Goal: Information Seeking & Learning: Learn about a topic

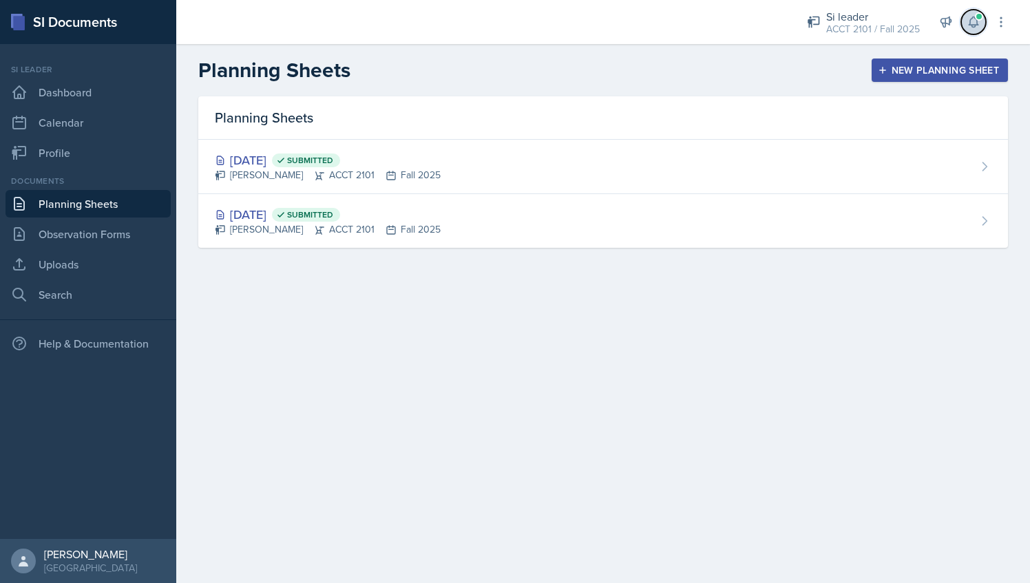
click at [974, 22] on icon at bounding box center [974, 22] width 14 height 14
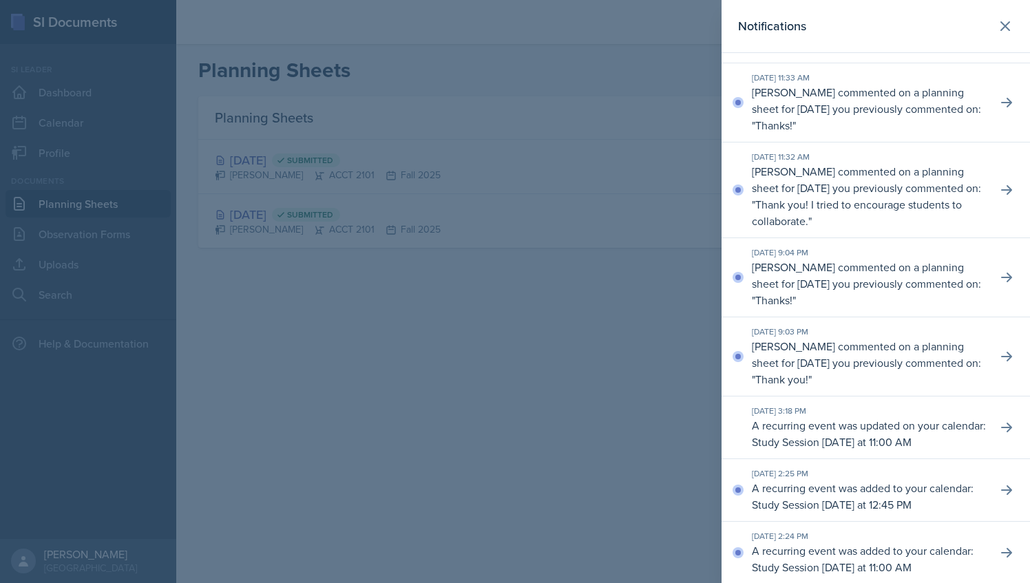
scroll to position [147, 0]
click at [1000, 189] on icon at bounding box center [1007, 192] width 14 height 14
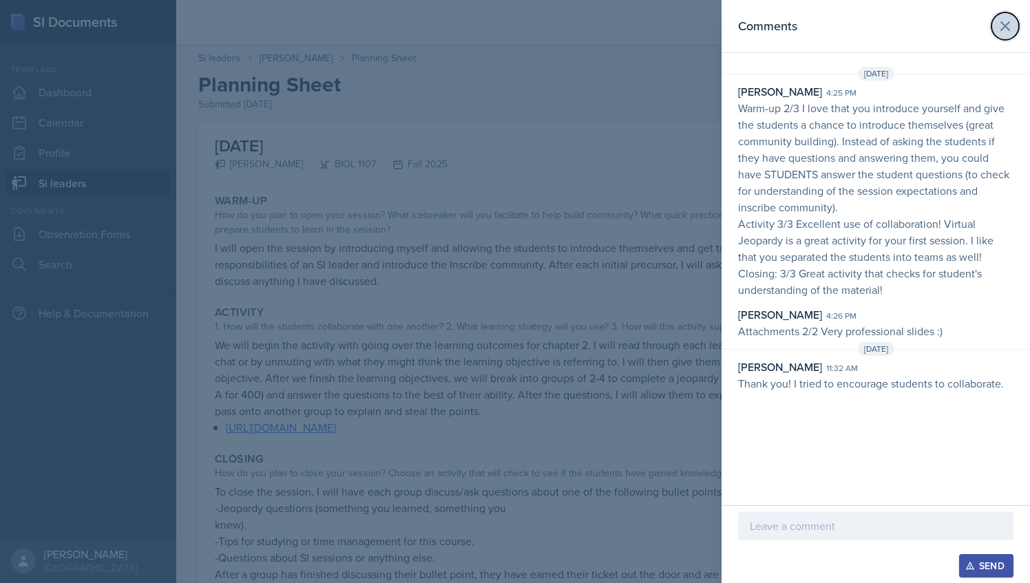
click at [998, 22] on icon at bounding box center [1005, 26] width 17 height 17
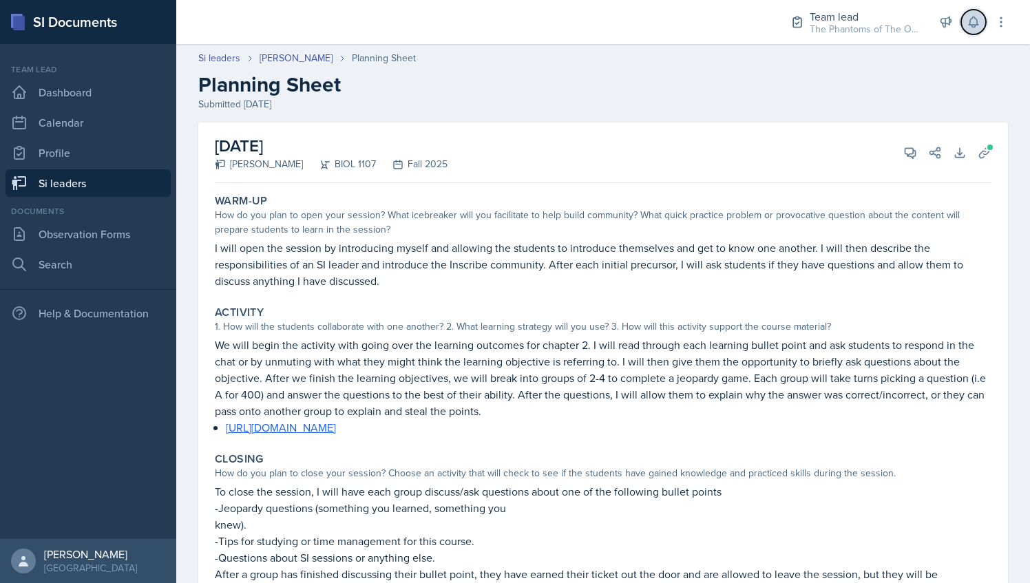
click at [969, 18] on icon at bounding box center [974, 22] width 14 height 14
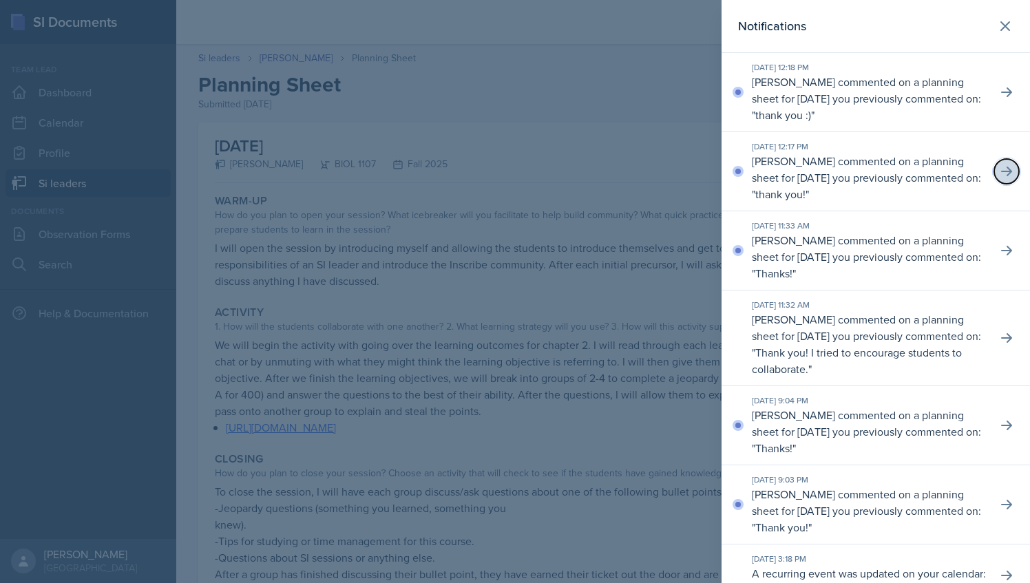
click at [1000, 168] on icon at bounding box center [1007, 172] width 14 height 14
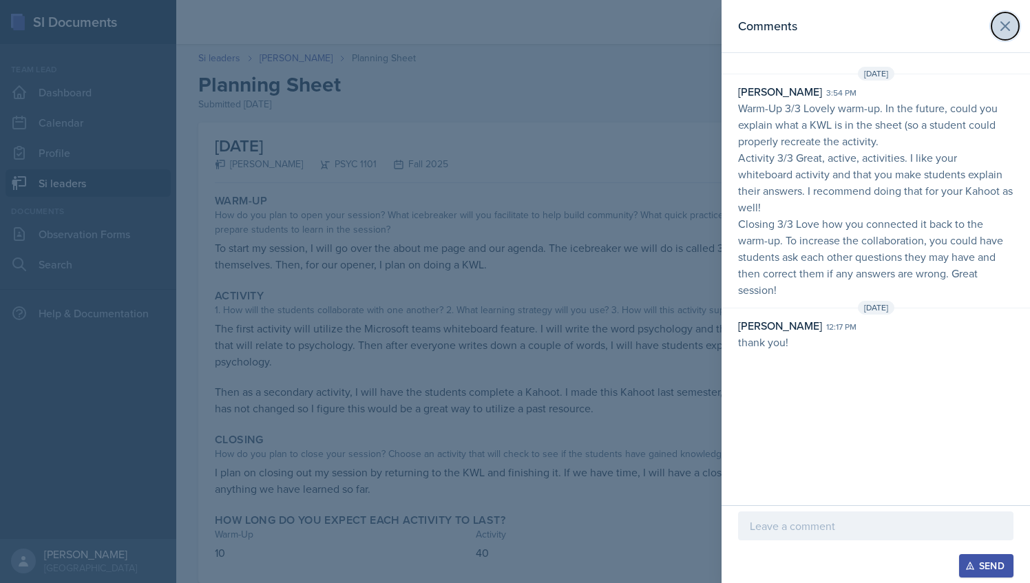
click at [1009, 25] on icon at bounding box center [1005, 26] width 17 height 17
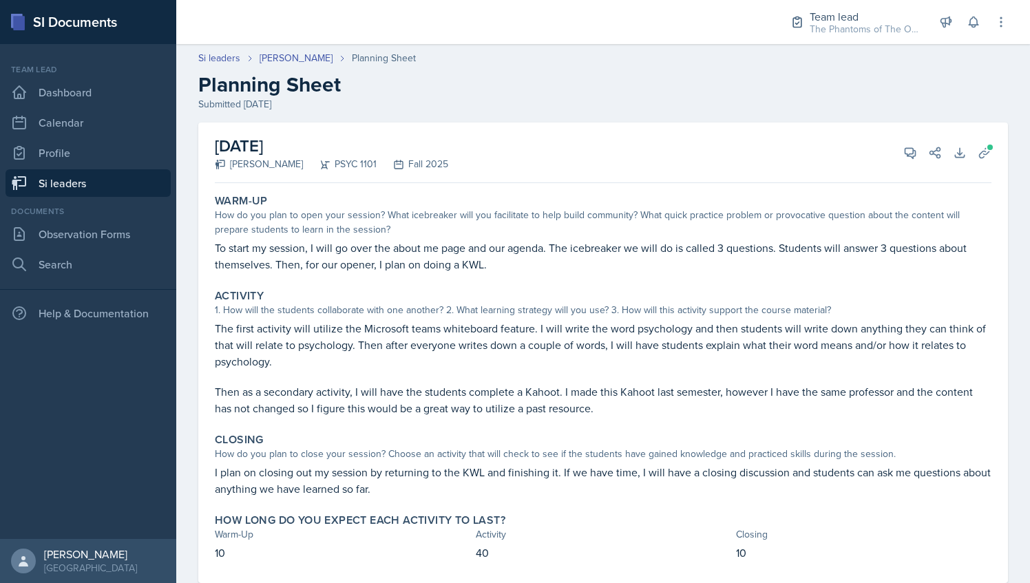
click at [88, 179] on link "Si leaders" at bounding box center [88, 183] width 165 height 28
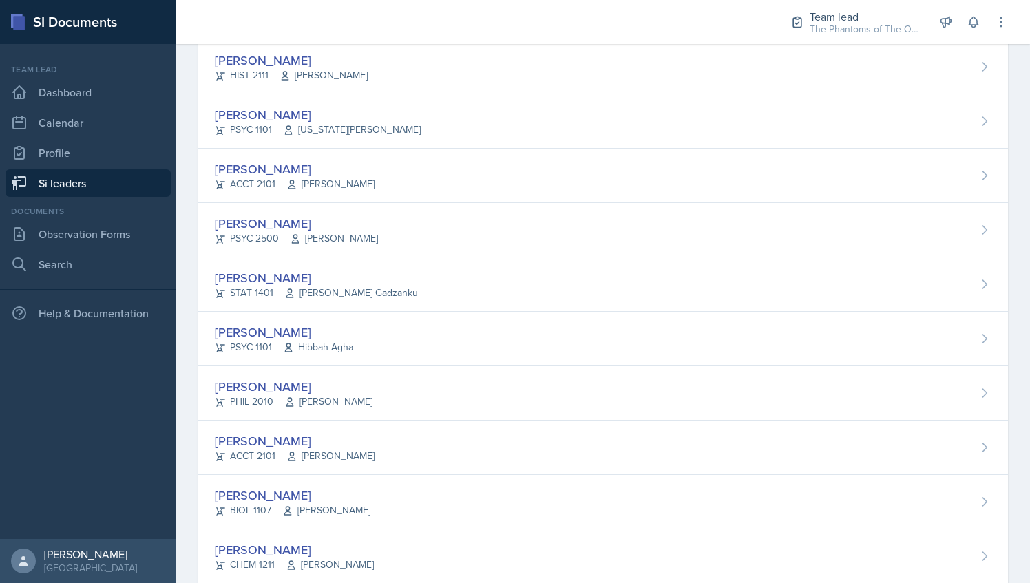
scroll to position [634, 0]
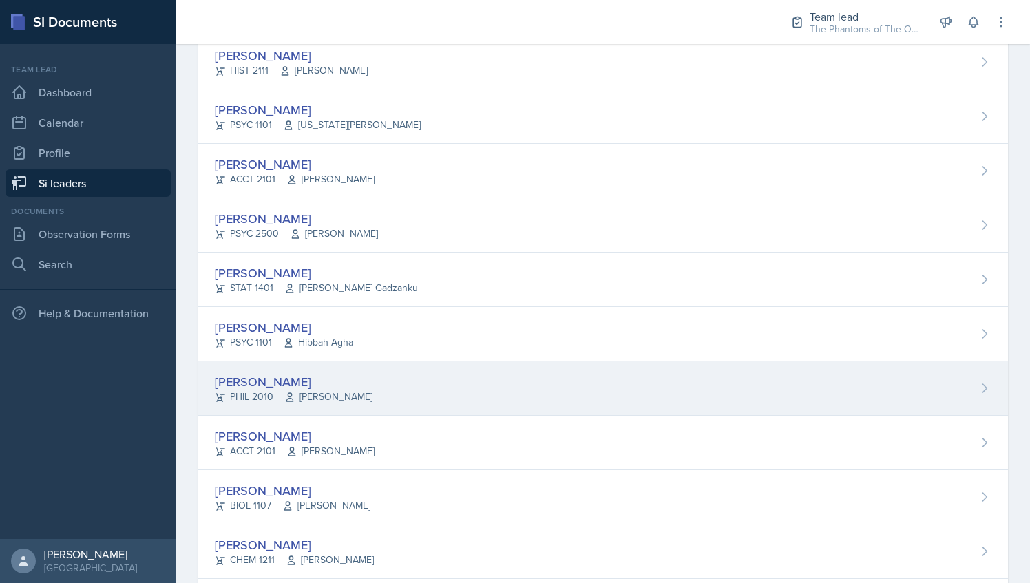
click at [404, 368] on div "[PERSON_NAME] PHIL 2010 [PERSON_NAME]" at bounding box center [603, 389] width 810 height 54
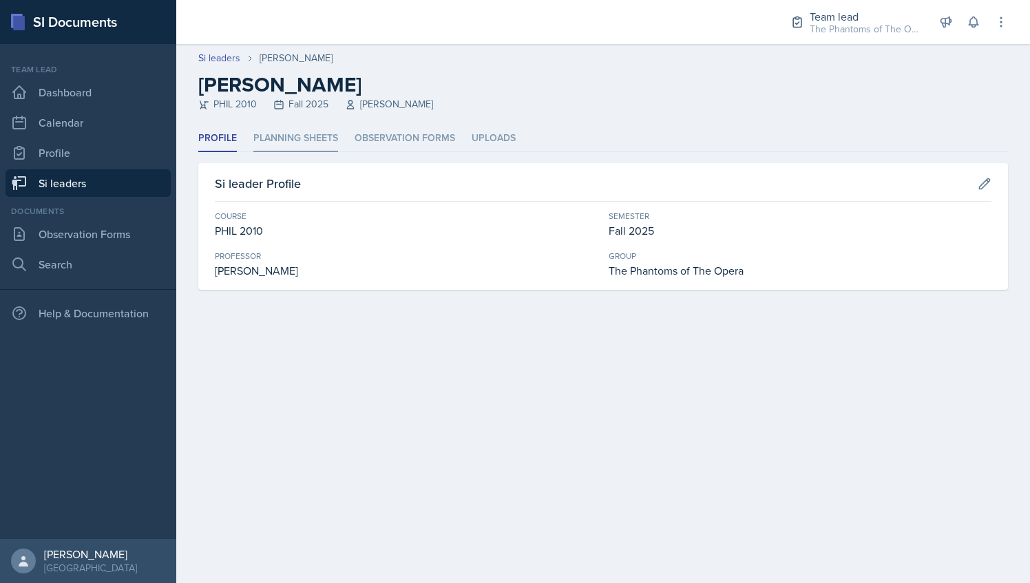
click at [309, 145] on li "Planning Sheets" at bounding box center [295, 138] width 85 height 27
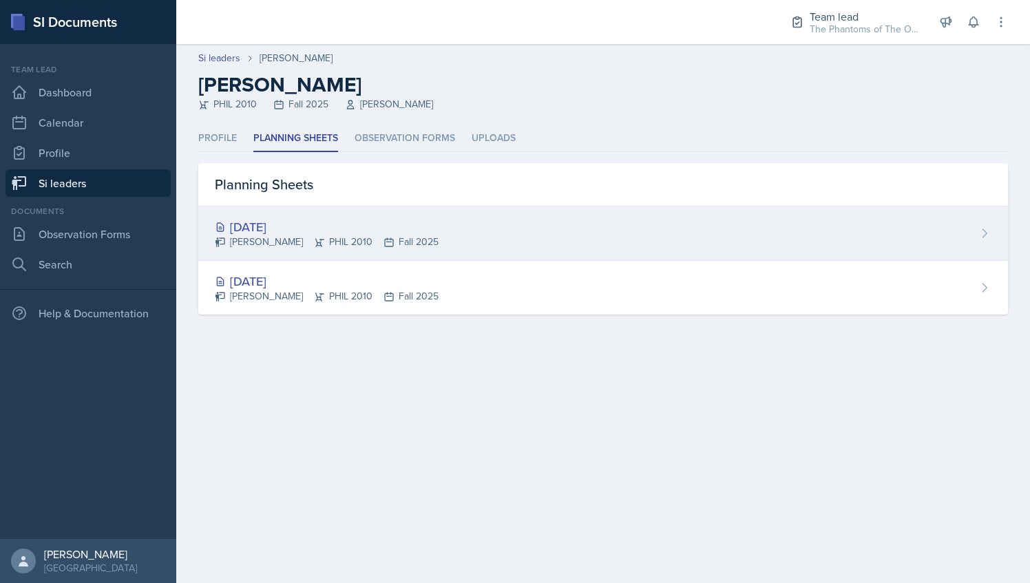
click at [337, 229] on div "[DATE]" at bounding box center [327, 227] width 224 height 19
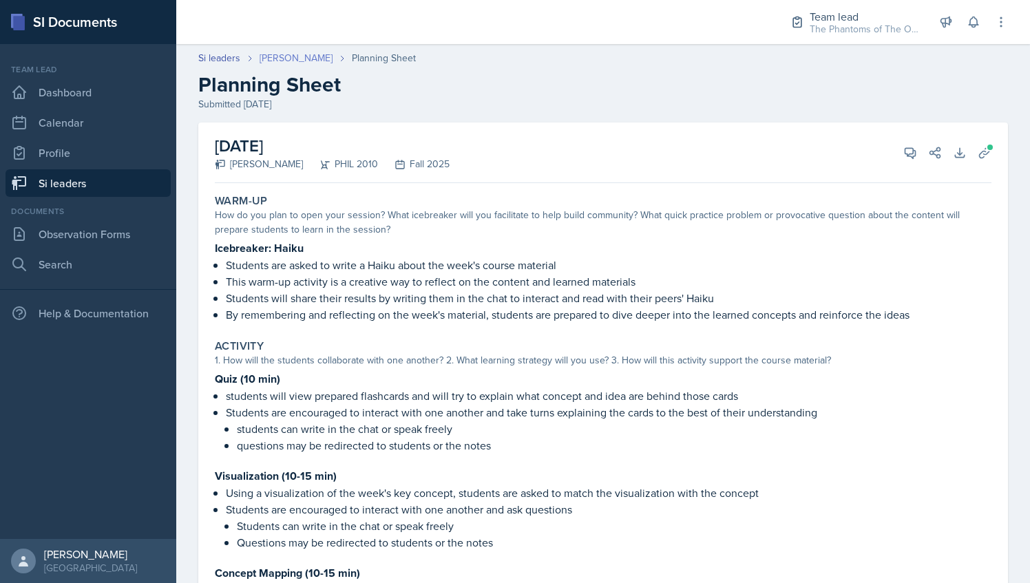
click at [292, 52] on link "[PERSON_NAME]" at bounding box center [296, 58] width 73 height 14
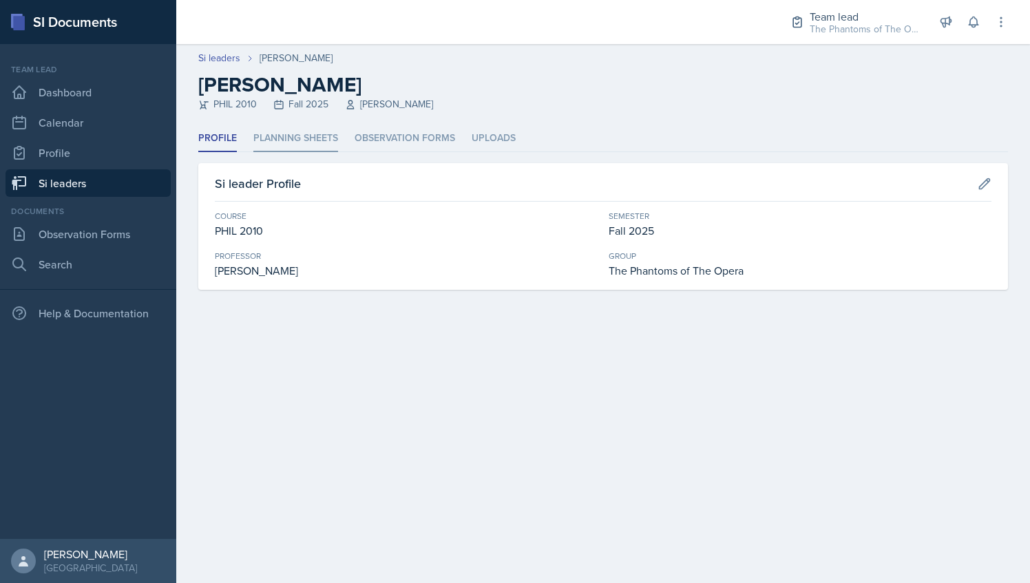
click at [303, 141] on li "Planning Sheets" at bounding box center [295, 138] width 85 height 27
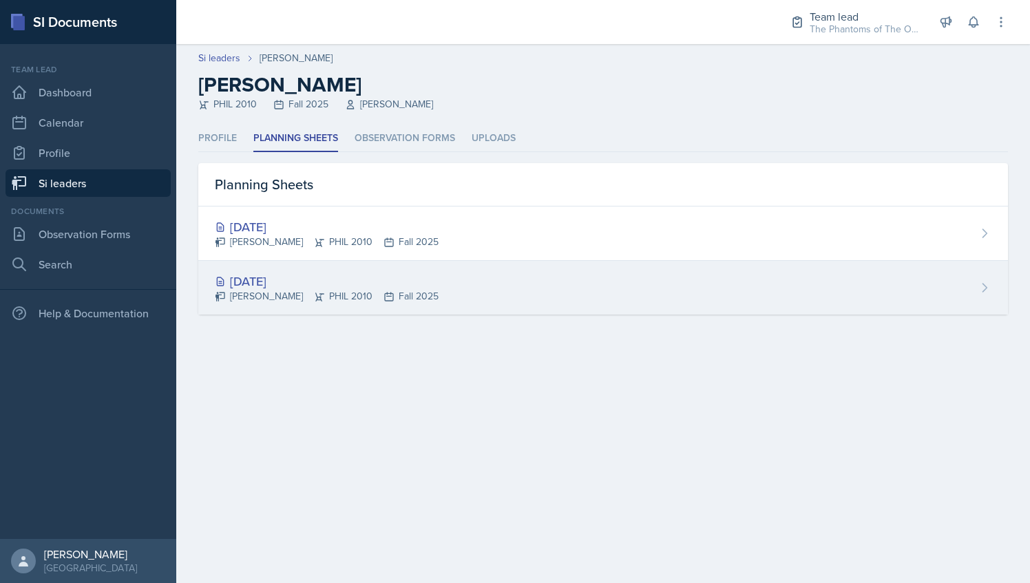
click at [320, 269] on div "[DATE] [PERSON_NAME] PHIL 2010 Fall 2025" at bounding box center [603, 288] width 810 height 54
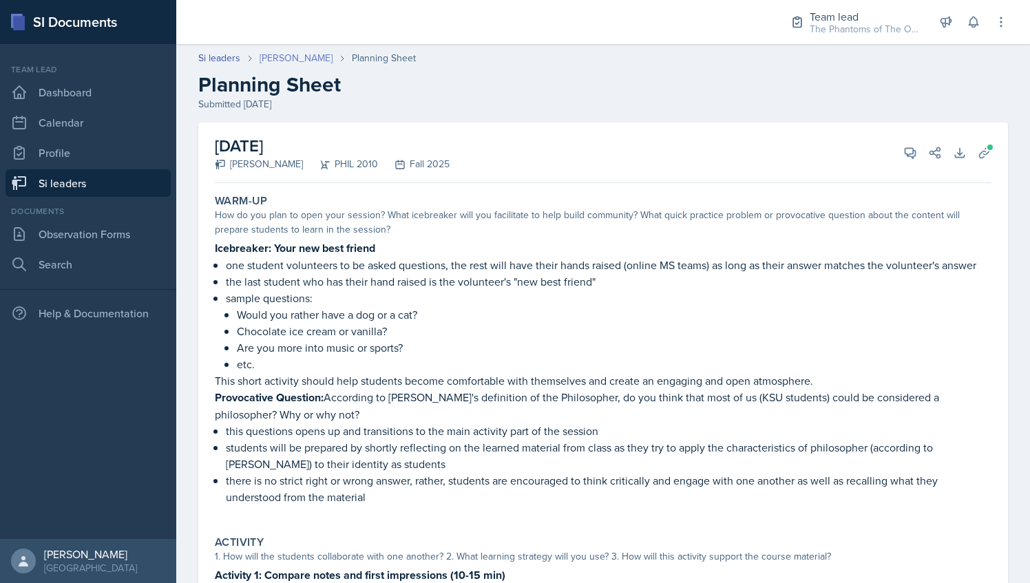
click at [290, 56] on link "[PERSON_NAME]" at bounding box center [296, 58] width 73 height 14
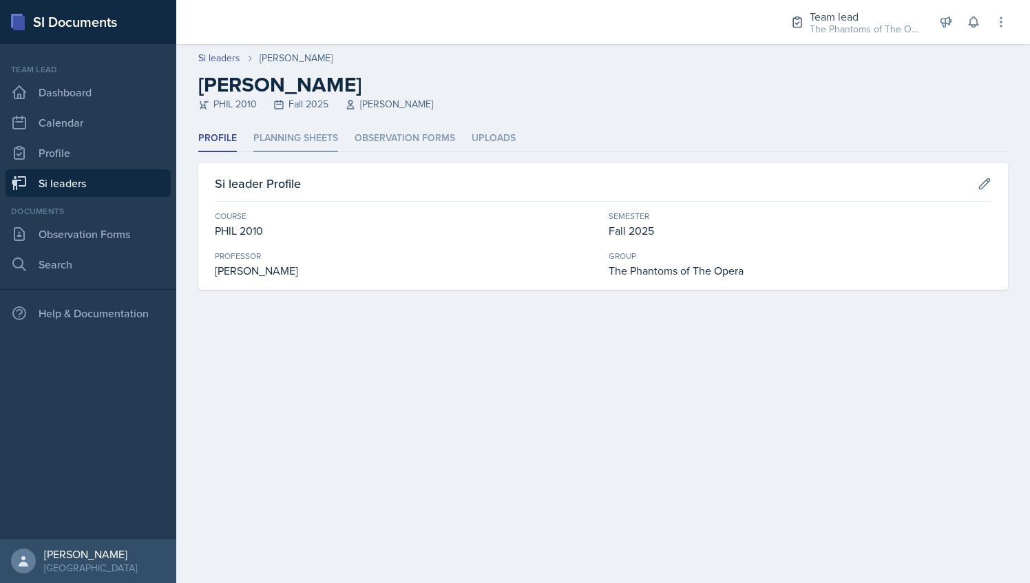
click at [294, 134] on li "Planning Sheets" at bounding box center [295, 138] width 85 height 27
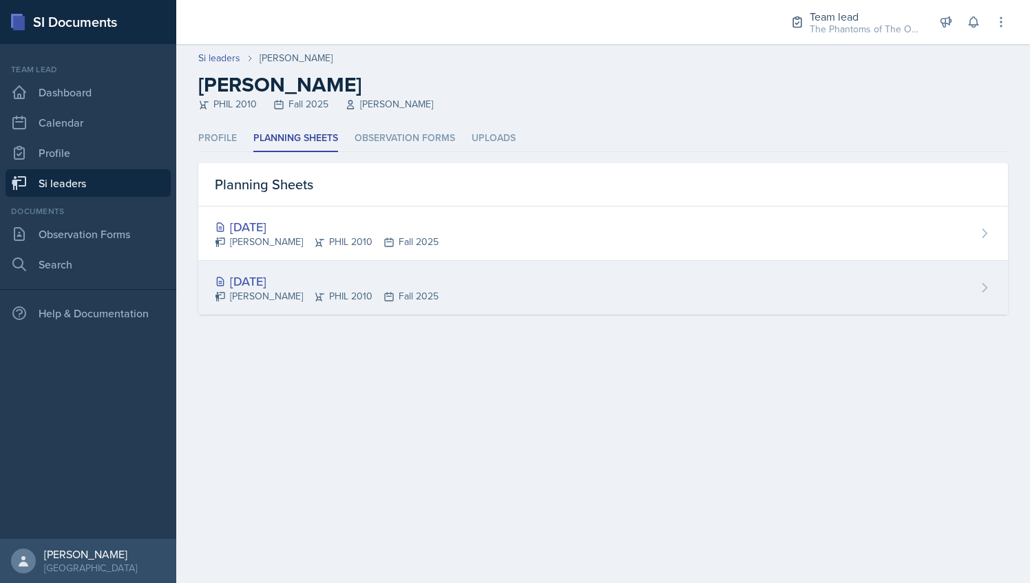
click at [346, 280] on div "[DATE]" at bounding box center [327, 281] width 224 height 19
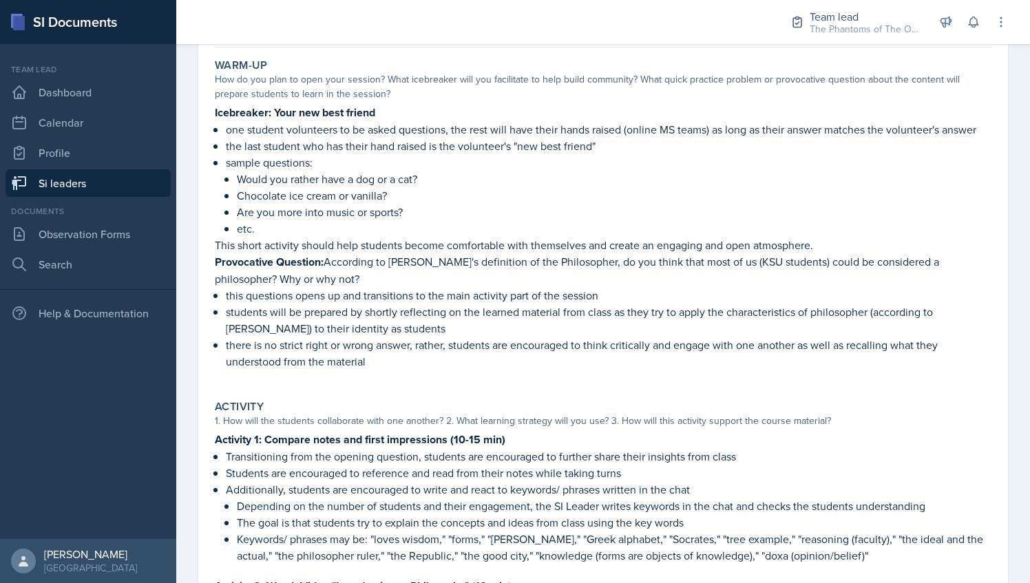
scroll to position [136, 0]
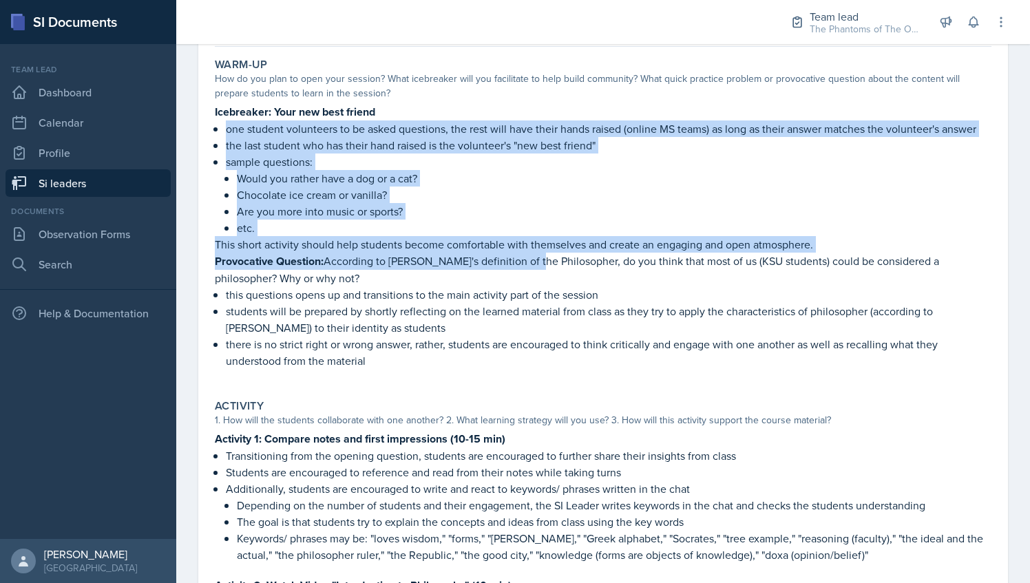
drag, startPoint x: 229, startPoint y: 127, endPoint x: 529, endPoint y: 256, distance: 326.9
click at [529, 256] on div "Icebreaker: Your new best friend one student volunteers to be asked questions, …" at bounding box center [603, 243] width 777 height 280
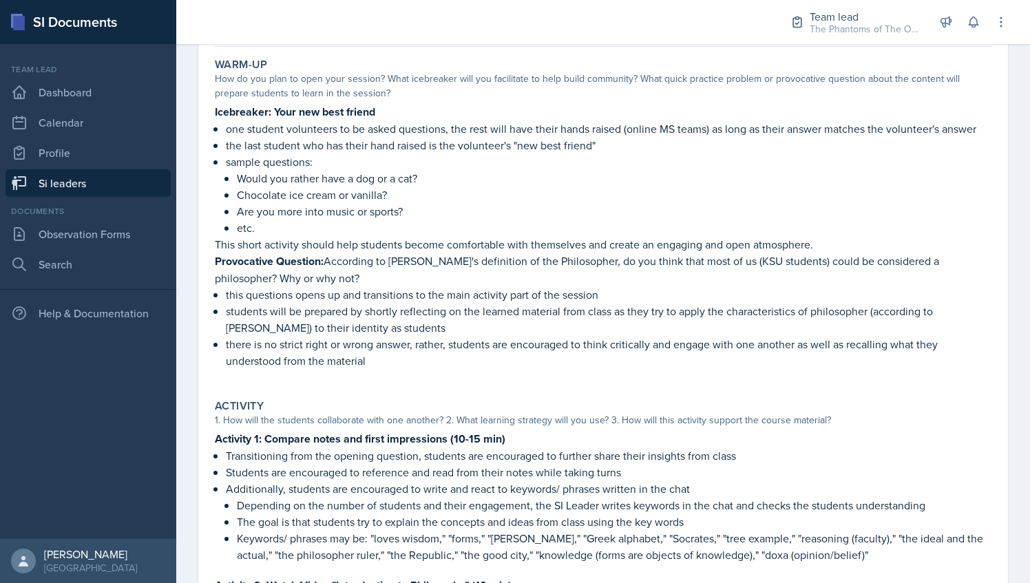
drag, startPoint x: 529, startPoint y: 256, endPoint x: 461, endPoint y: 286, distance: 74.0
click at [461, 286] on p "this questions opens up and transitions to the main activity part of the session" at bounding box center [609, 294] width 766 height 17
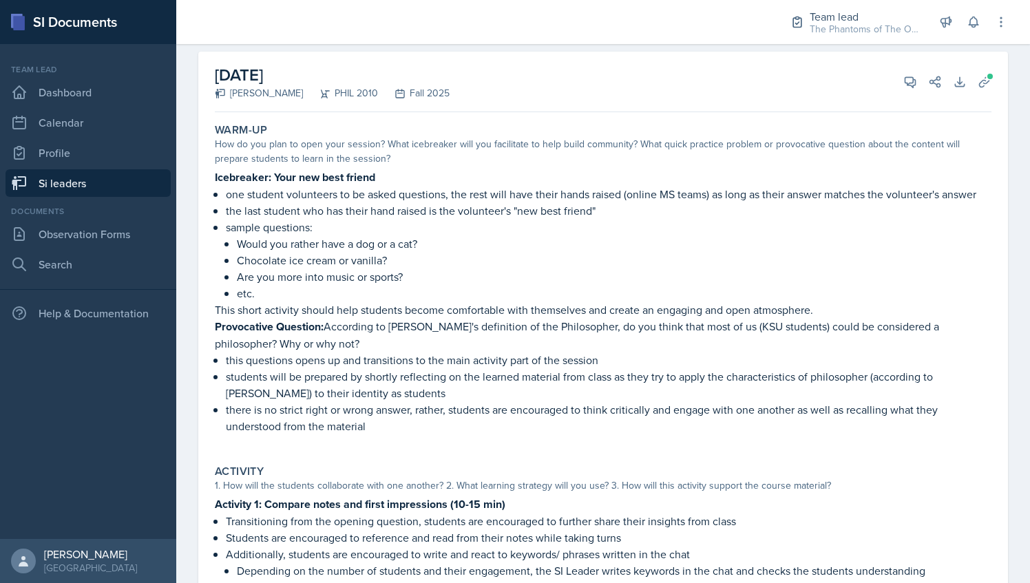
scroll to position [72, 0]
click at [903, 78] on icon at bounding box center [910, 81] width 14 height 14
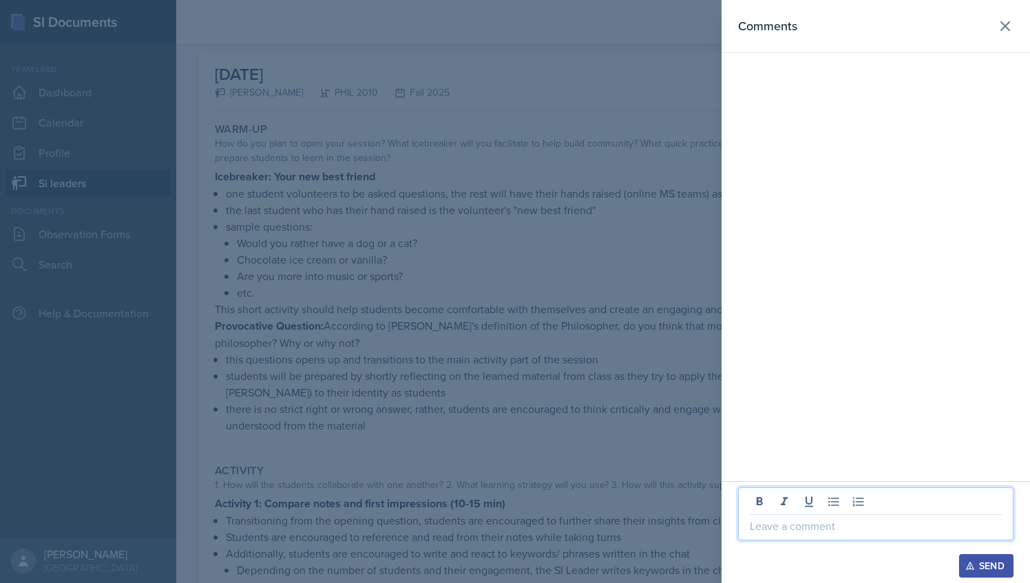
click at [811, 519] on p at bounding box center [876, 526] width 252 height 17
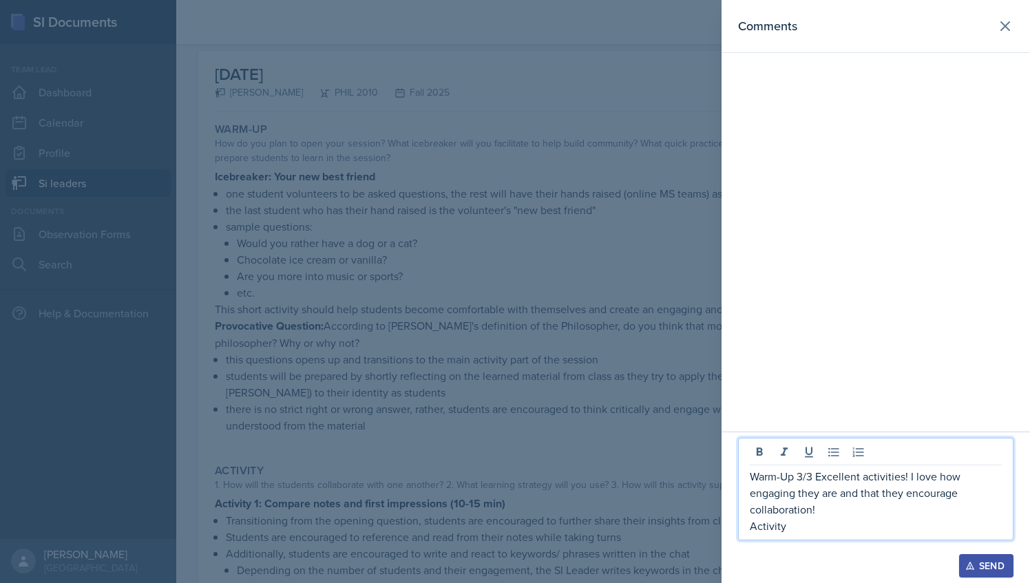
drag, startPoint x: 801, startPoint y: 530, endPoint x: 744, endPoint y: 477, distance: 78.4
click at [744, 477] on div "Warm-Up 3/3 Excellent activities! I love how engaging they are and that they en…" at bounding box center [875, 489] width 275 height 103
copy div "Warm-Up 3/3 Excellent activities! I love how engaging they are and that they en…"
click at [1007, 25] on icon at bounding box center [1005, 26] width 8 height 8
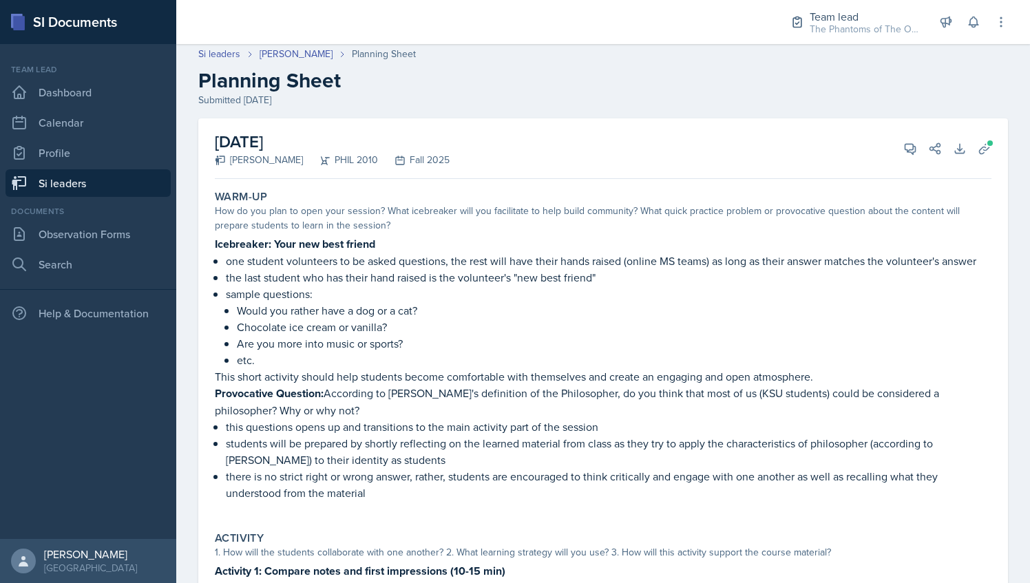
scroll to position [0, 0]
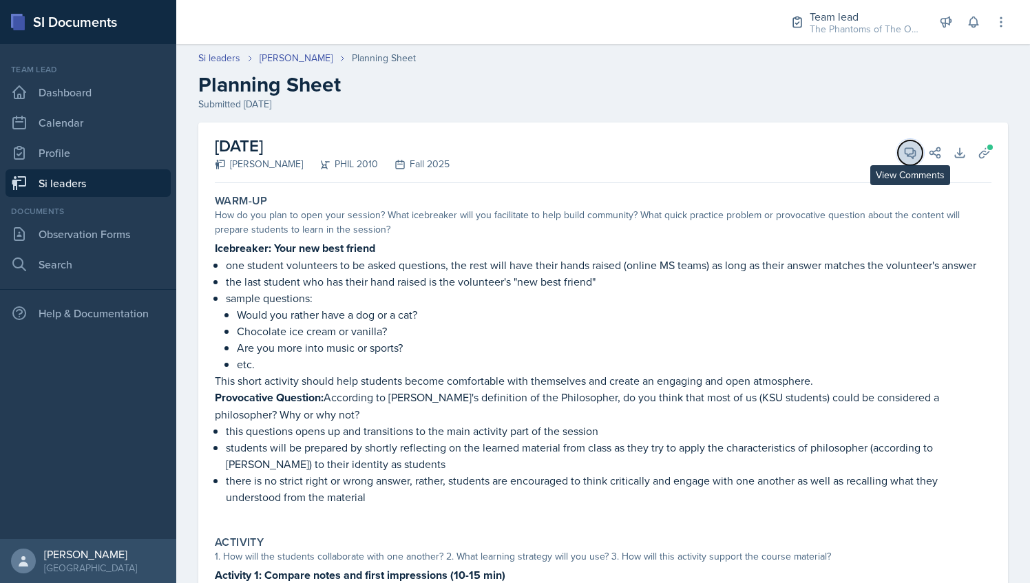
click at [905, 154] on icon at bounding box center [910, 153] width 10 height 10
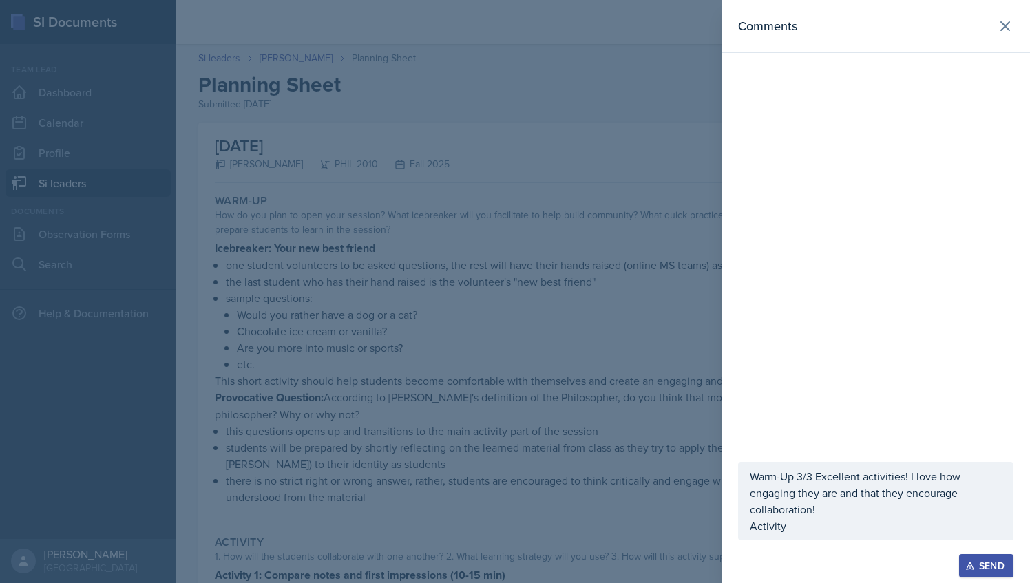
click at [826, 527] on p "Activity" at bounding box center [876, 526] width 252 height 17
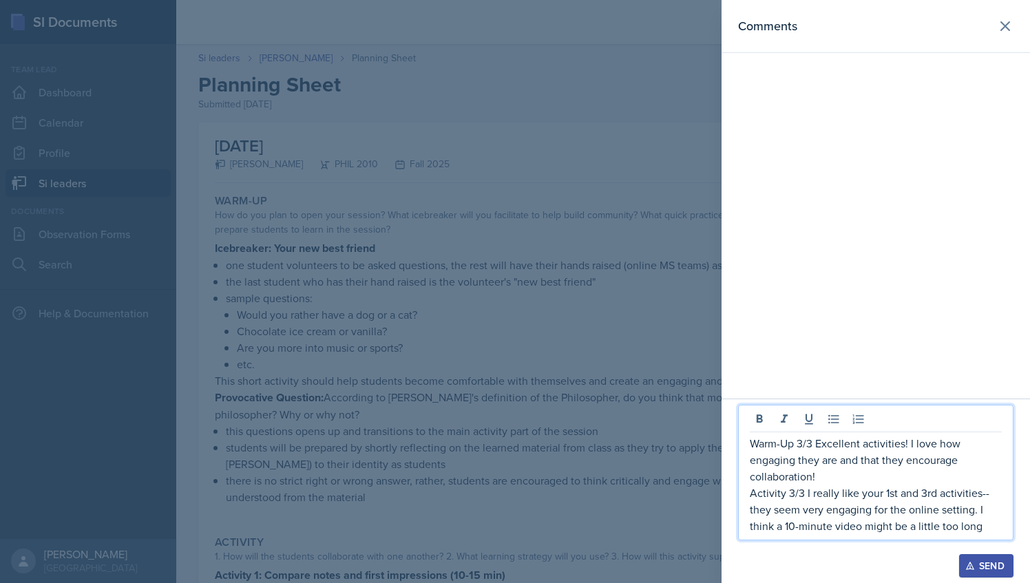
click at [994, 532] on p "Activity 3/3 I really like your 1st and 3rd activities--they seem very engaging…" at bounding box center [876, 510] width 252 height 50
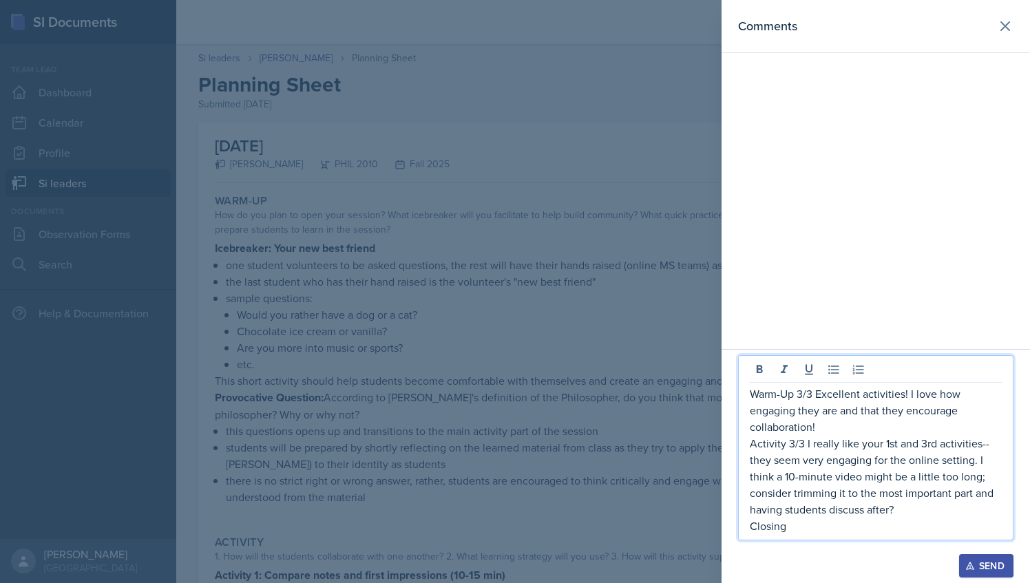
drag, startPoint x: 837, startPoint y: 531, endPoint x: 745, endPoint y: 397, distance: 162.9
click at [745, 397] on div "Warm-Up 3/3 Excellent activities! I love how engaging they are and that they en…" at bounding box center [875, 447] width 275 height 185
copy div "Warm-Up 3/3 Excellent activities! I love how engaging they are and that they en…"
click at [1005, 25] on icon at bounding box center [1005, 26] width 8 height 8
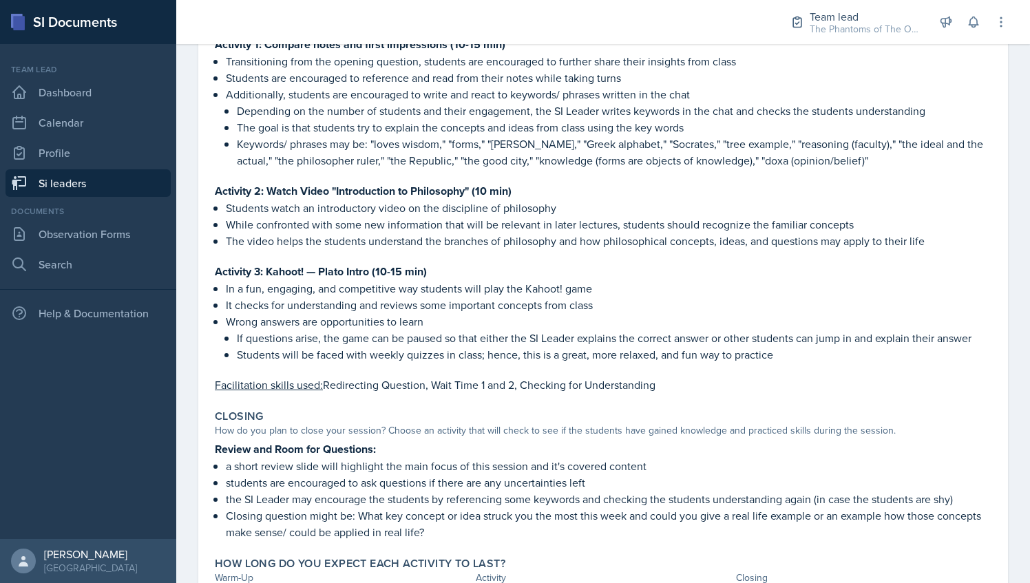
scroll to position [605, 0]
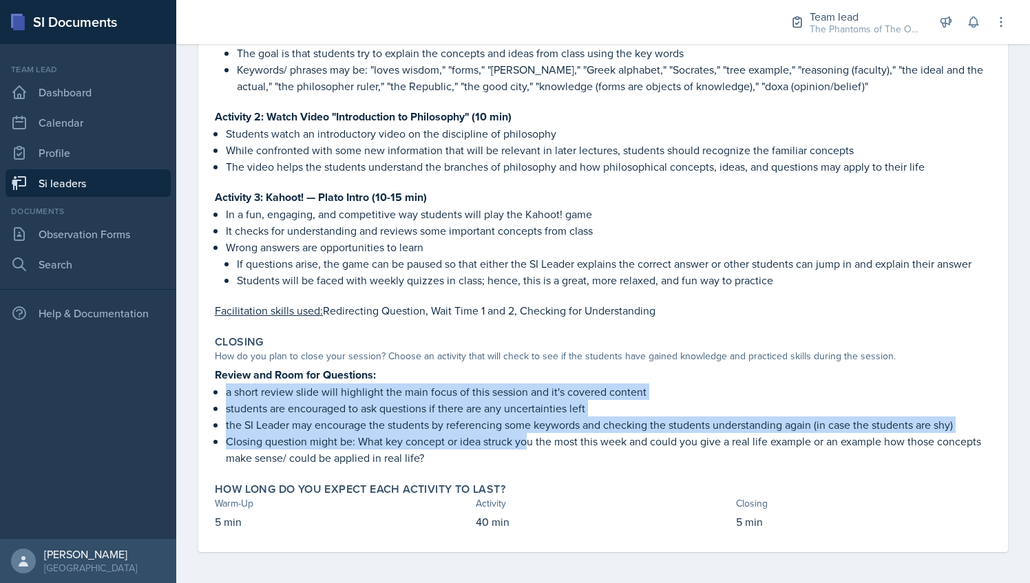
drag, startPoint x: 228, startPoint y: 391, endPoint x: 525, endPoint y: 443, distance: 301.4
click at [525, 443] on ul "a short review slide will highlight the main focus of this session and it's cov…" at bounding box center [609, 425] width 766 height 83
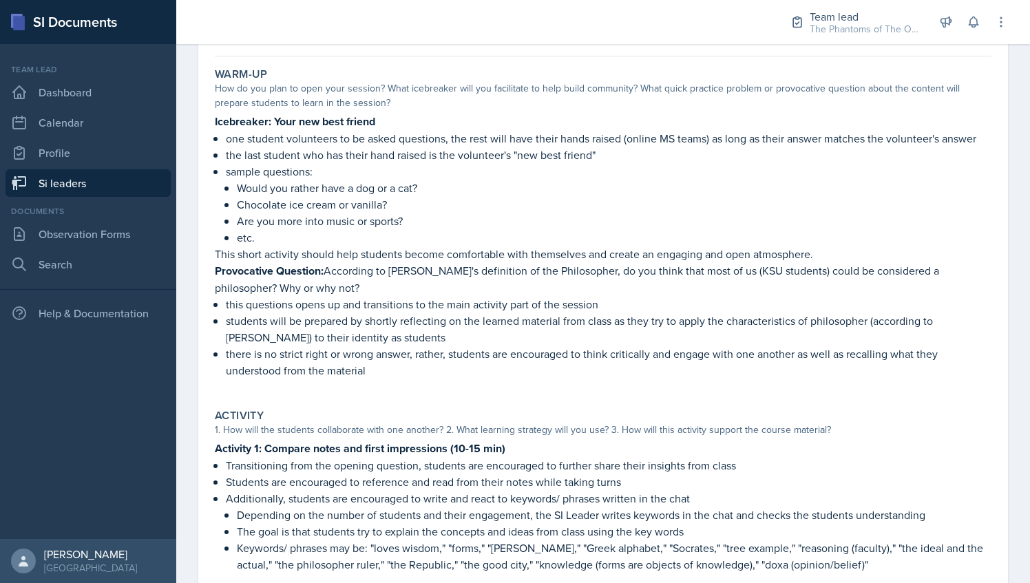
scroll to position [0, 0]
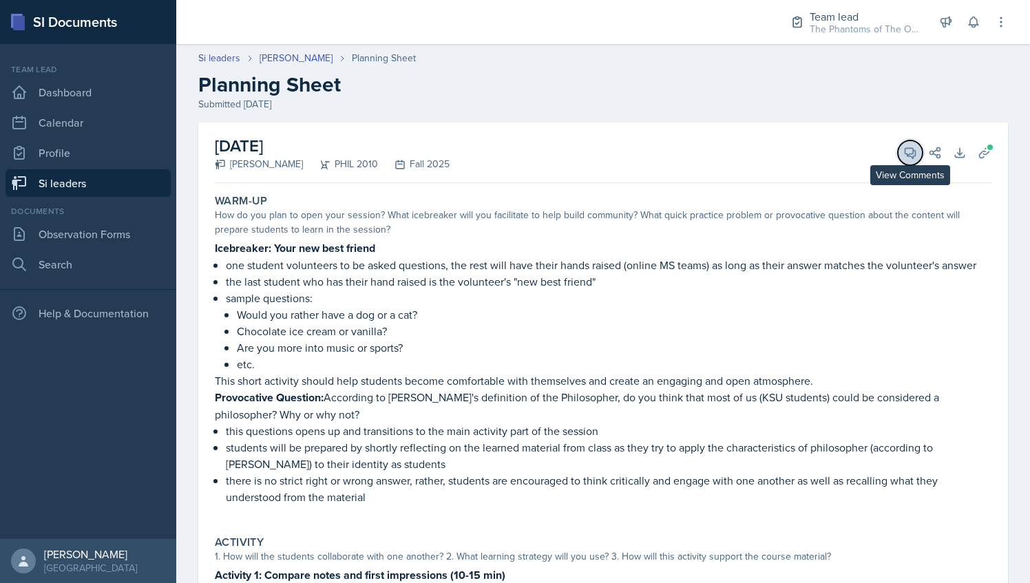
click at [912, 148] on span at bounding box center [915, 148] width 7 height 7
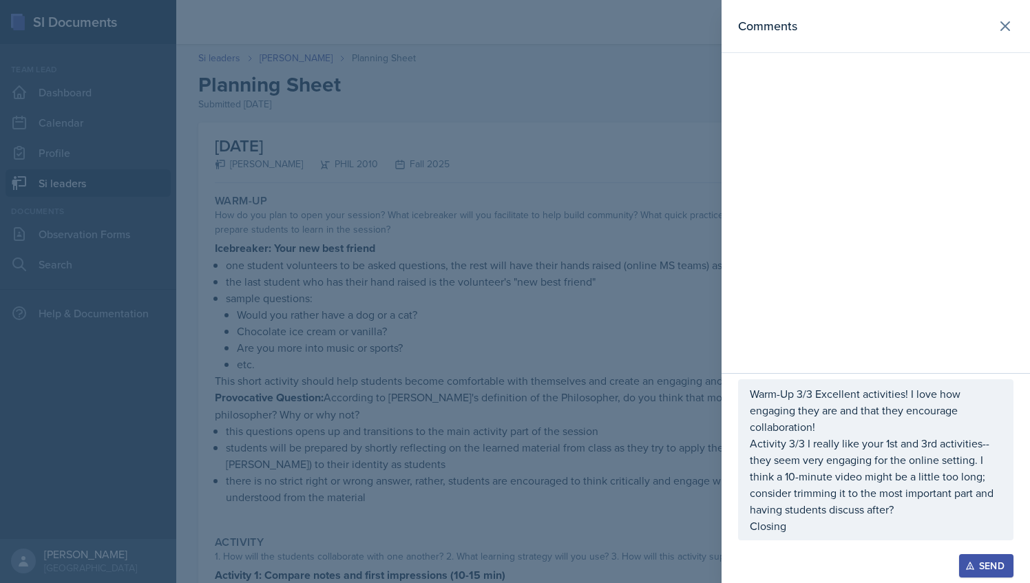
click at [812, 530] on p "Closing" at bounding box center [876, 526] width 252 height 17
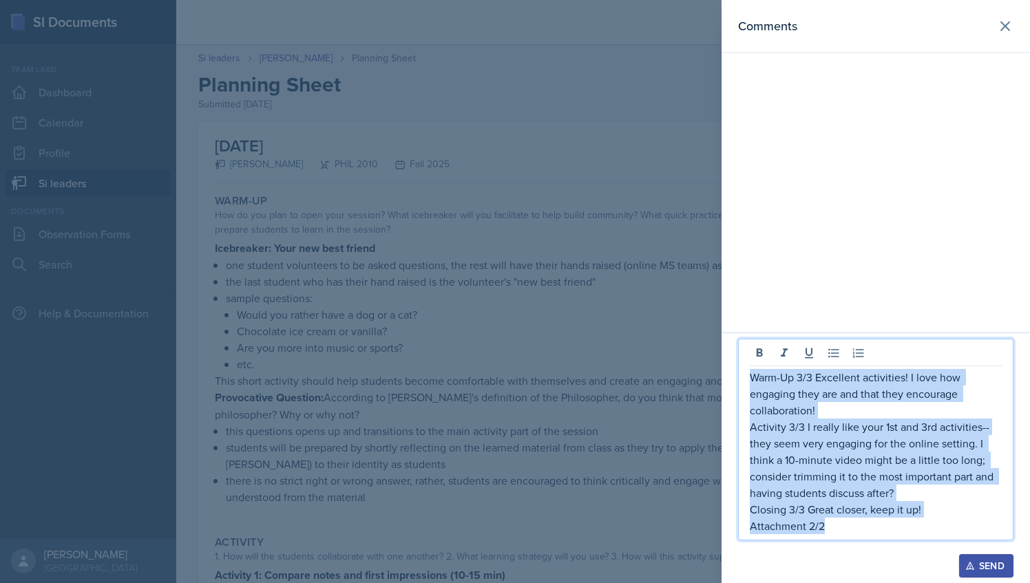
drag, startPoint x: 828, startPoint y: 527, endPoint x: 744, endPoint y: 376, distance: 172.6
click at [744, 376] on div "Warm-Up 3/3 Excellent activities! I love how engaging they are and that they en…" at bounding box center [875, 440] width 275 height 202
copy div "Warm-Up 3/3 Excellent activities! I love how engaging they are and that they en…"
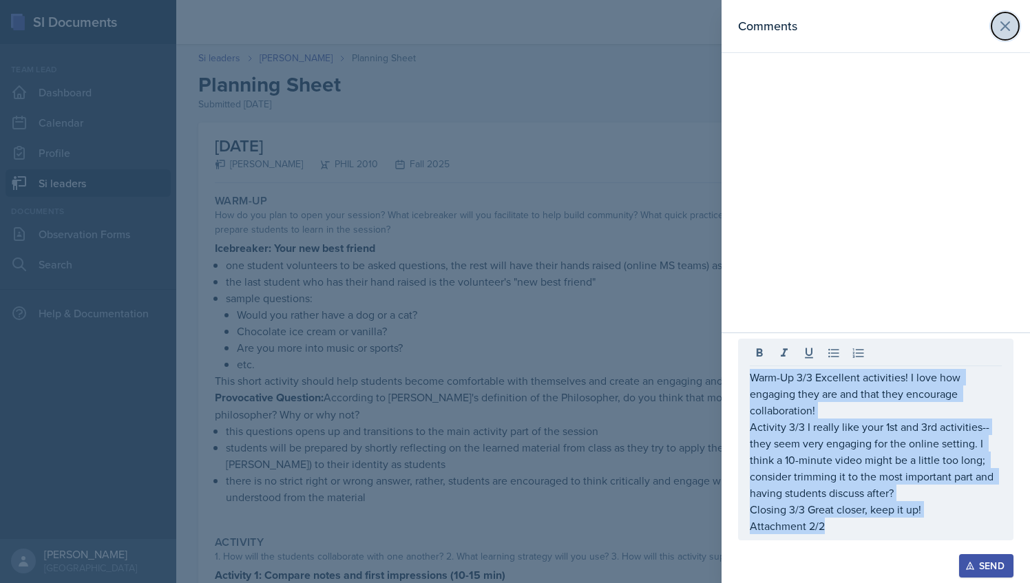
click at [1007, 21] on icon at bounding box center [1005, 26] width 17 height 17
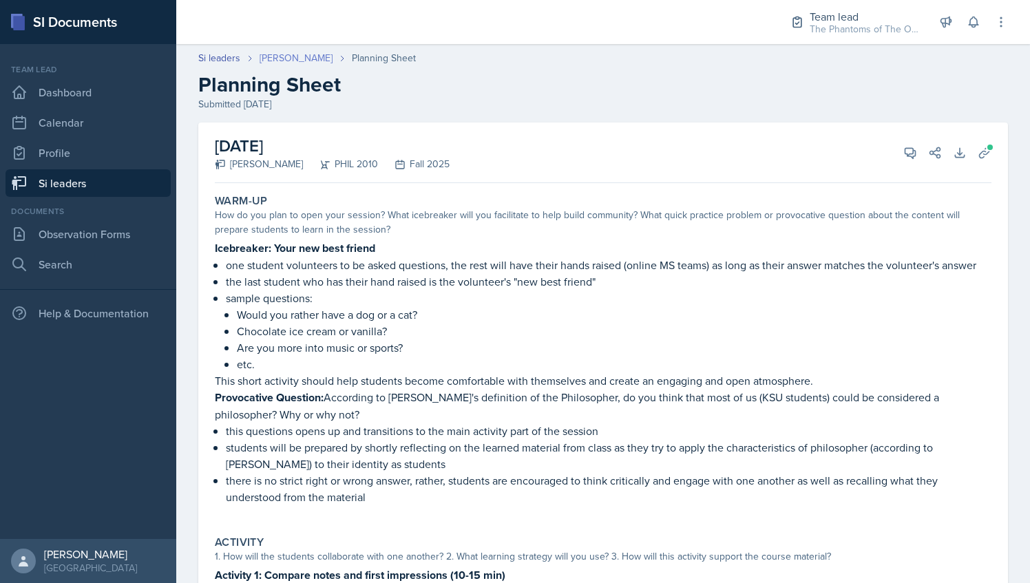
click at [294, 55] on link "[PERSON_NAME]" at bounding box center [296, 58] width 73 height 14
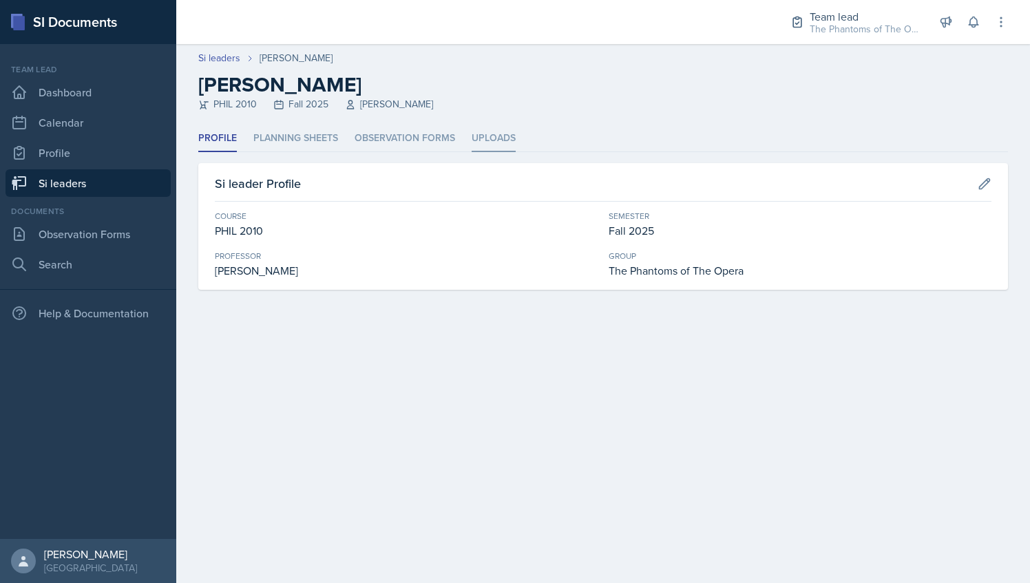
click at [496, 146] on li "Uploads" at bounding box center [494, 138] width 44 height 27
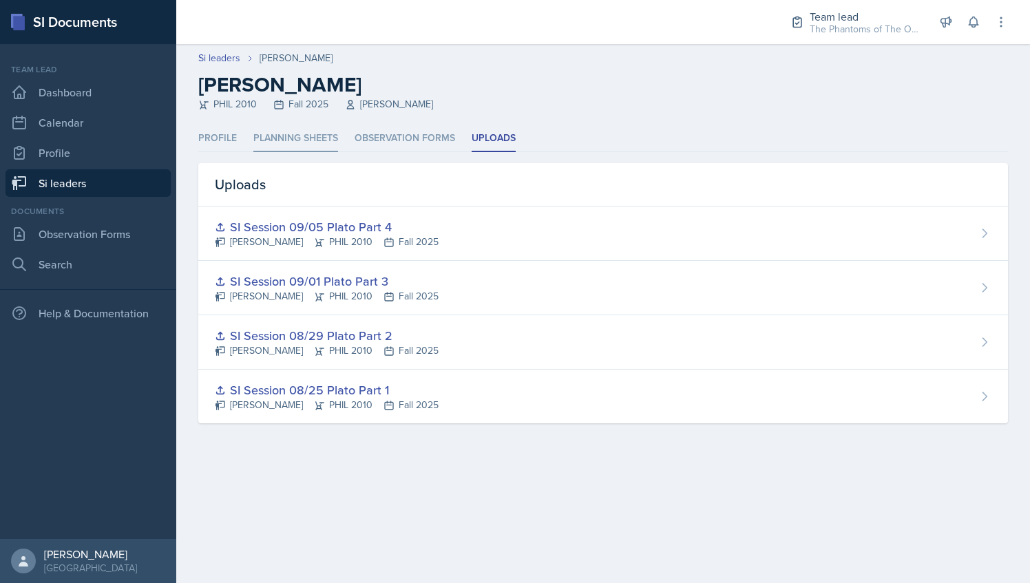
click at [276, 142] on li "Planning Sheets" at bounding box center [295, 138] width 85 height 27
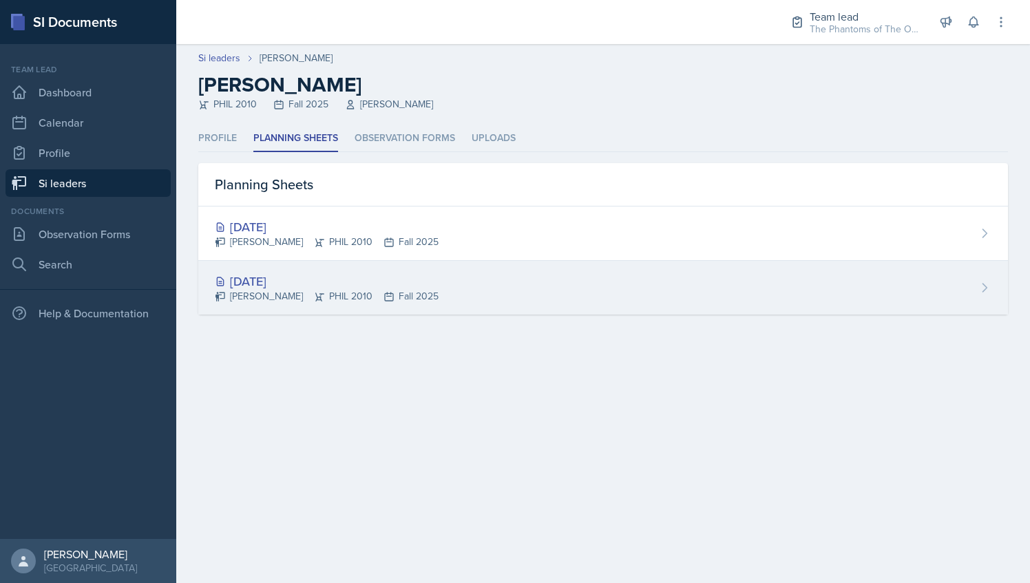
click at [304, 308] on div "[DATE] [PERSON_NAME] PHIL 2010 Fall 2025" at bounding box center [603, 288] width 810 height 54
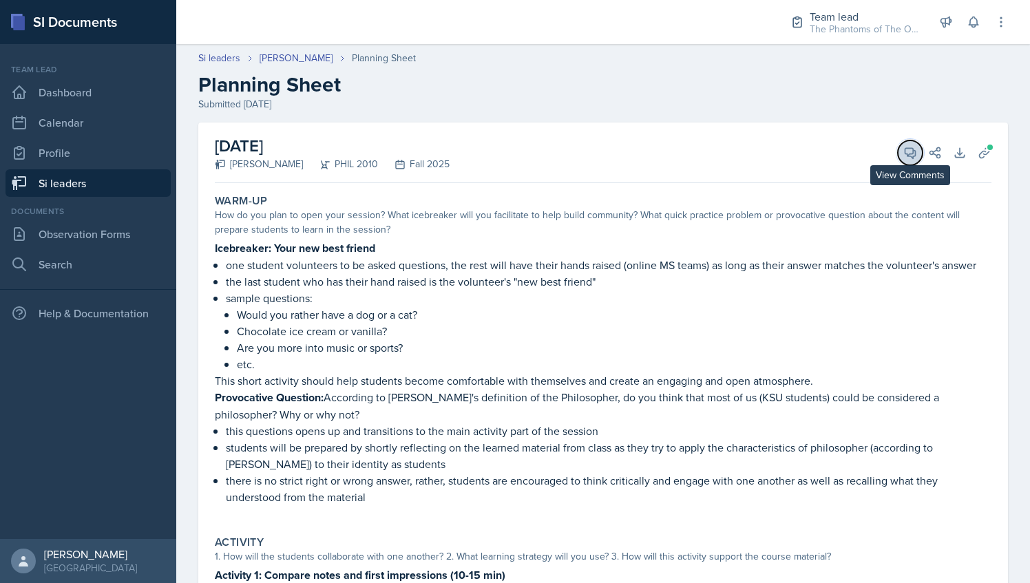
click at [905, 154] on icon at bounding box center [910, 153] width 10 height 10
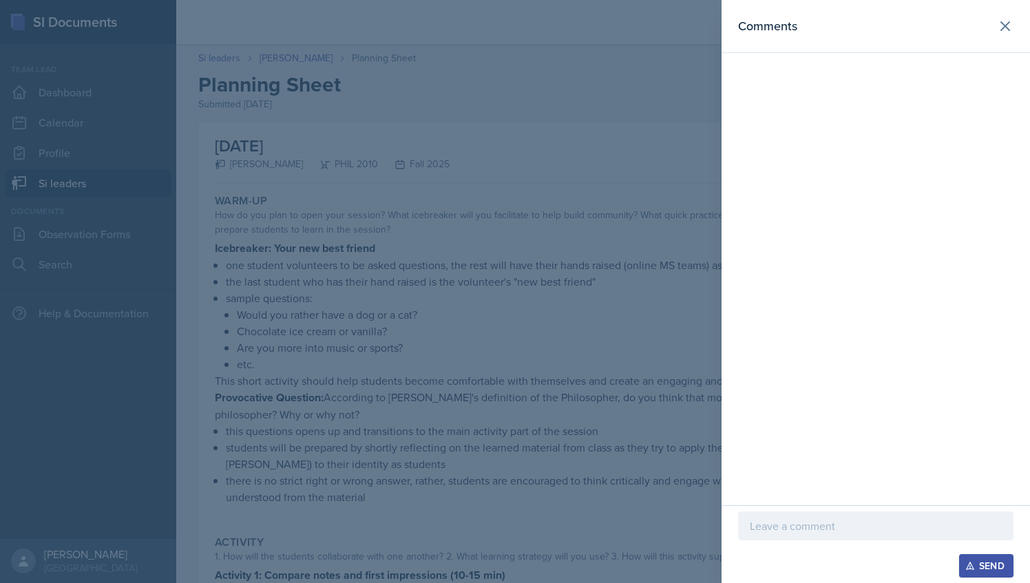
click at [805, 522] on p at bounding box center [876, 526] width 252 height 17
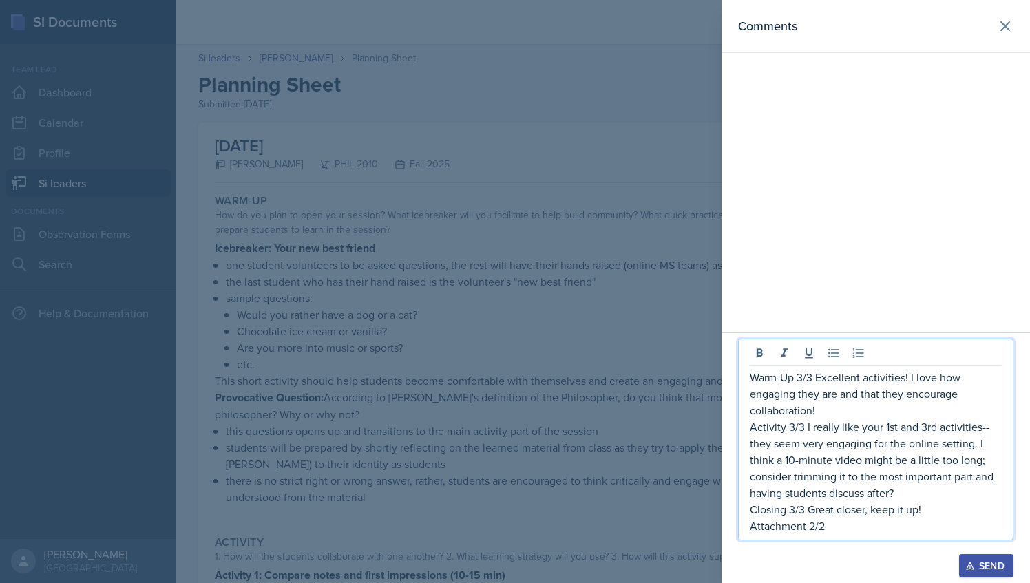
click at [972, 562] on icon "button" at bounding box center [970, 566] width 10 height 10
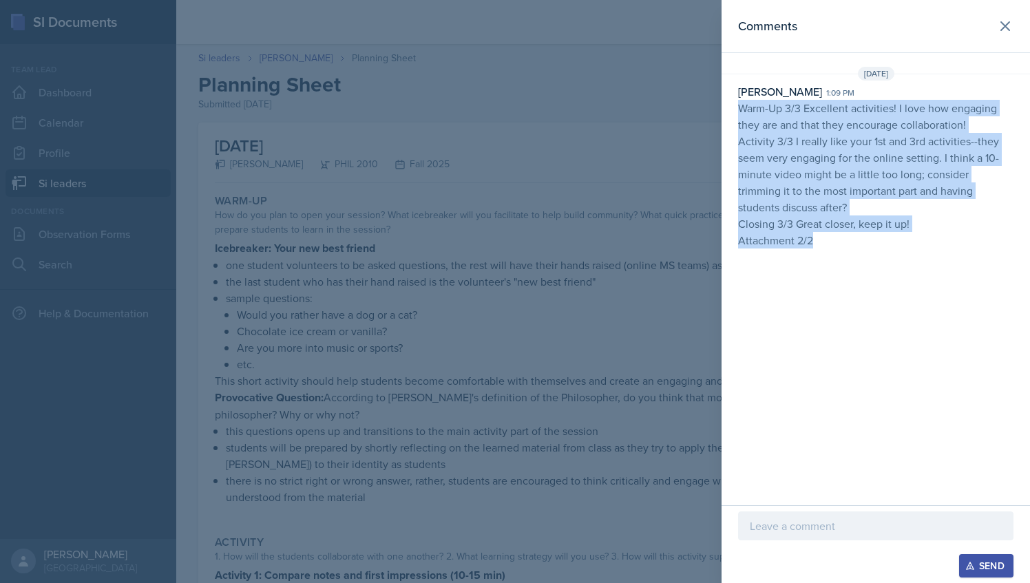
drag, startPoint x: 810, startPoint y: 240, endPoint x: 733, endPoint y: 103, distance: 157.0
click at [733, 103] on div "[PERSON_NAME] 1:09 pm Warm-Up 3/3 Excellent activities! I love how engaging the…" at bounding box center [876, 165] width 308 height 165
copy p "Warm-Up 3/3 Excellent activities! I love how engaging they are and that they en…"
click at [999, 30] on icon at bounding box center [1005, 26] width 17 height 17
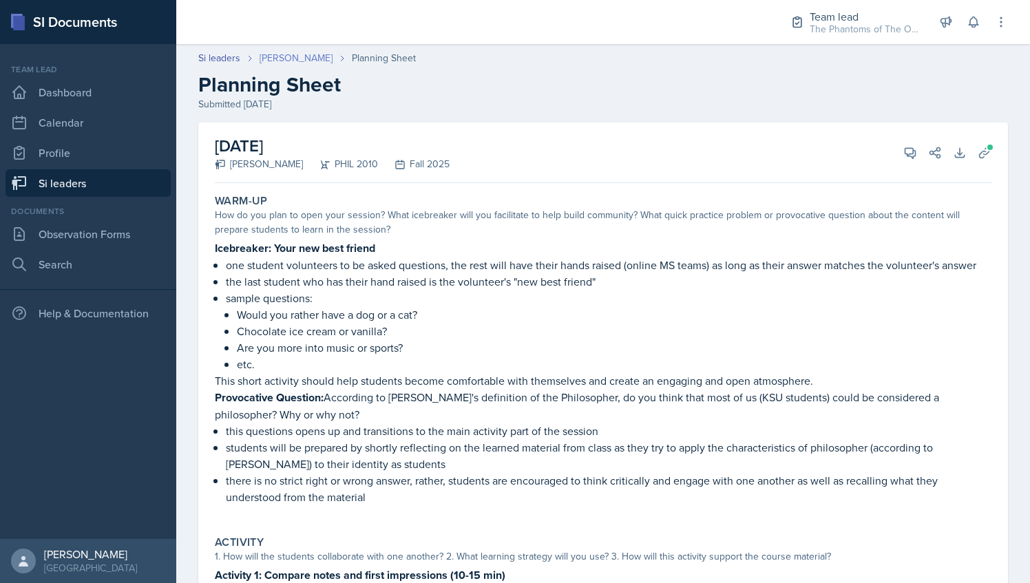
click at [289, 51] on link "[PERSON_NAME]" at bounding box center [296, 58] width 73 height 14
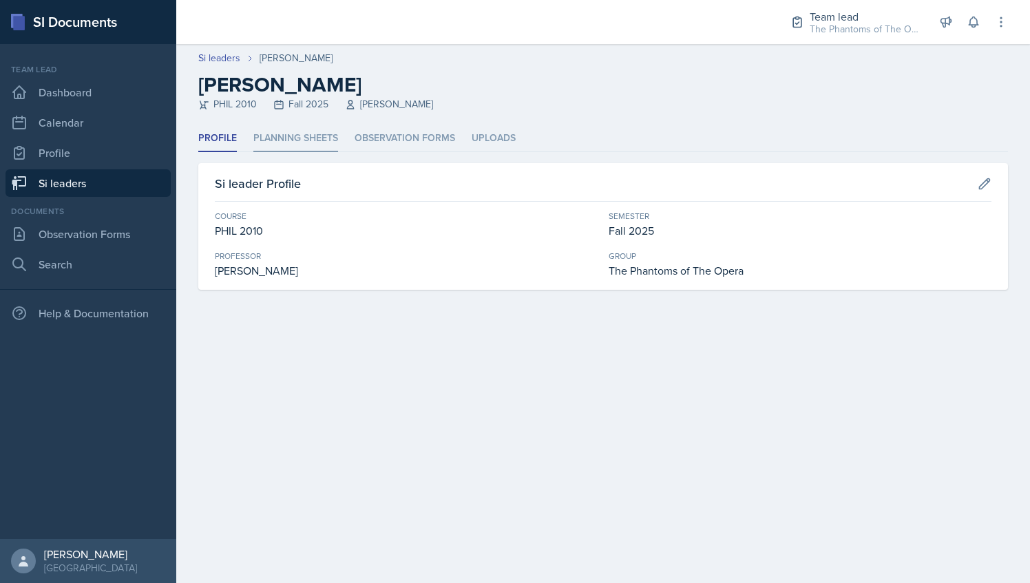
click at [295, 142] on li "Planning Sheets" at bounding box center [295, 138] width 85 height 27
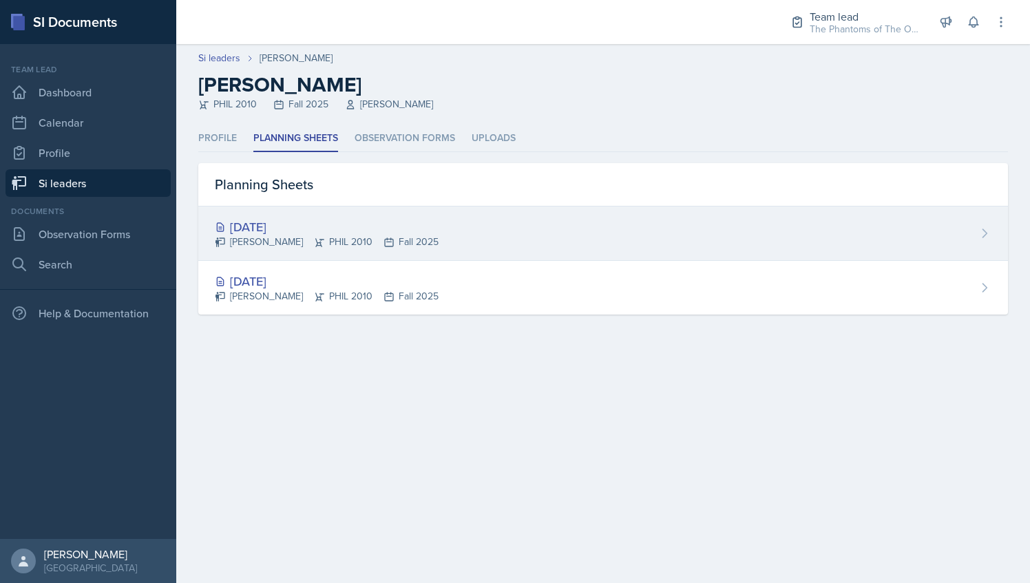
click at [362, 240] on div "[PERSON_NAME] PHIL 2010 Fall 2025" at bounding box center [327, 242] width 224 height 14
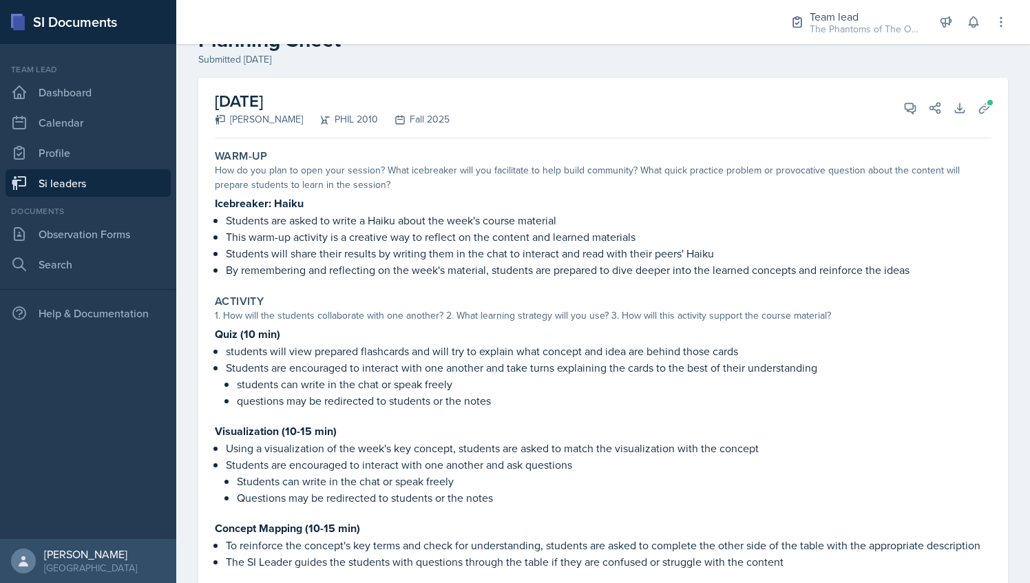
scroll to position [37, 0]
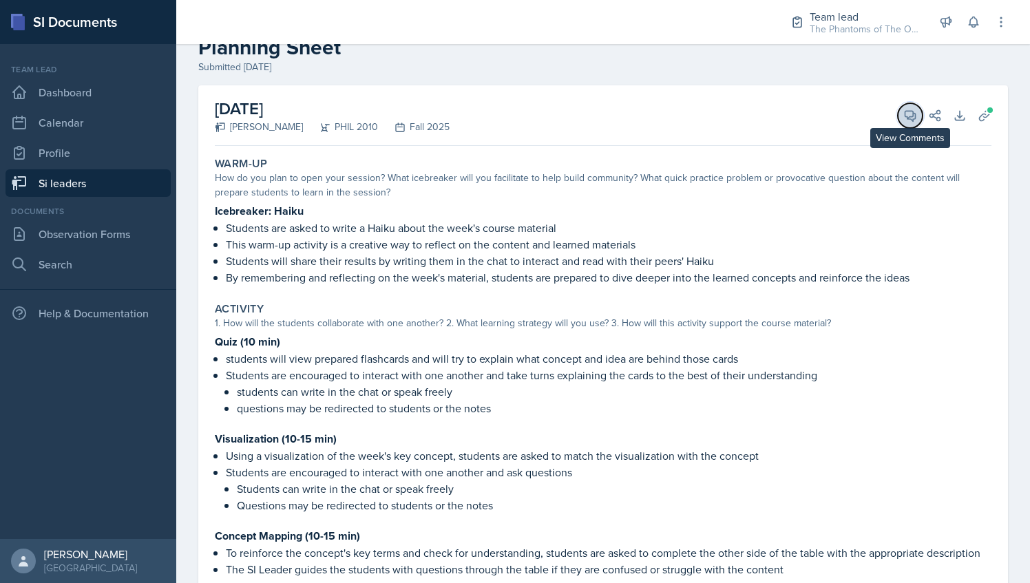
click at [905, 116] on icon at bounding box center [910, 116] width 10 height 10
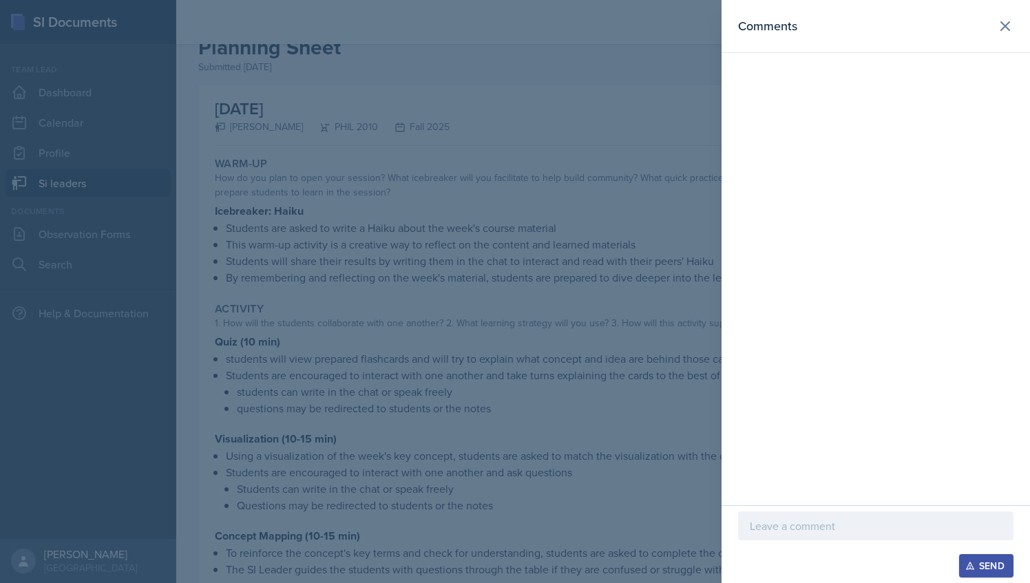
click at [803, 519] on p at bounding box center [876, 526] width 252 height 17
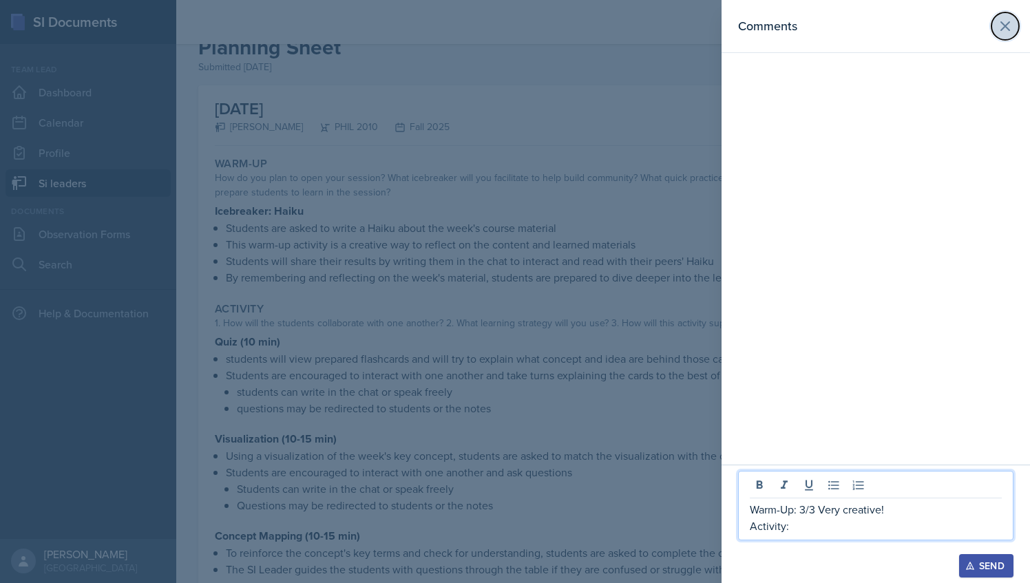
click at [1005, 25] on icon at bounding box center [1005, 26] width 8 height 8
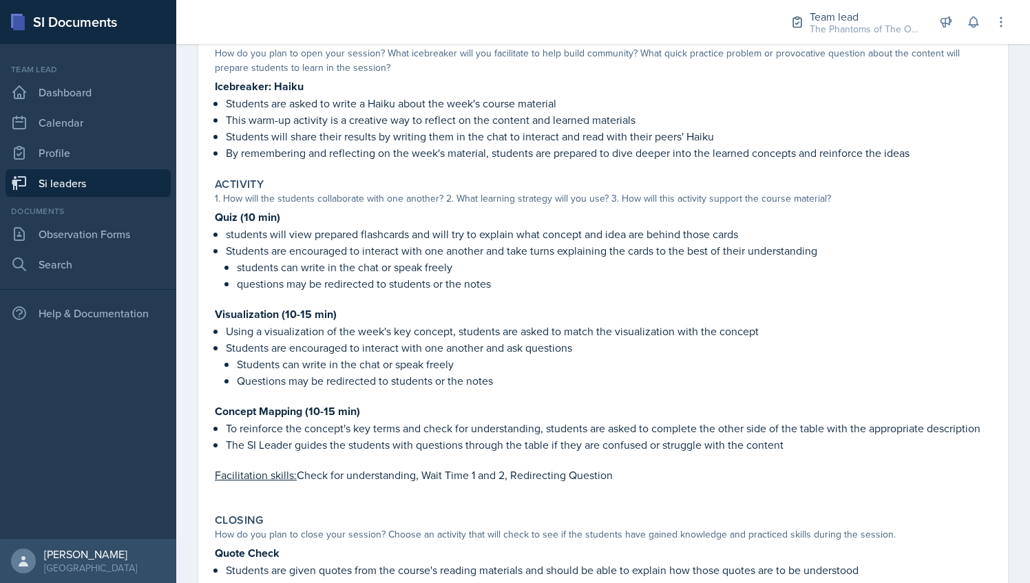
scroll to position [175, 0]
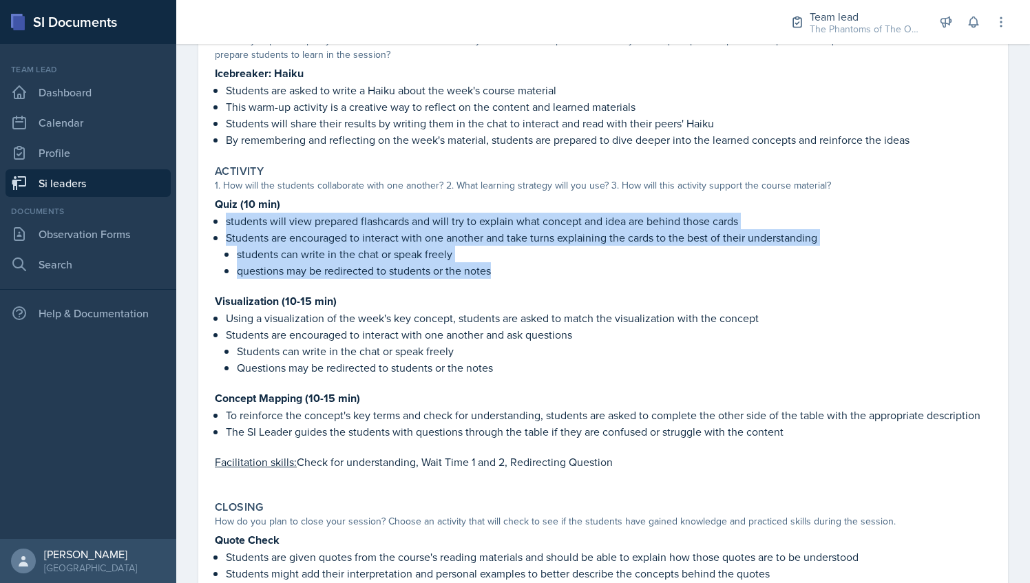
drag, startPoint x: 227, startPoint y: 220, endPoint x: 498, endPoint y: 269, distance: 275.0
click at [498, 269] on ul "students will view prepared flashcards and will try to explain what concept and…" at bounding box center [609, 246] width 766 height 66
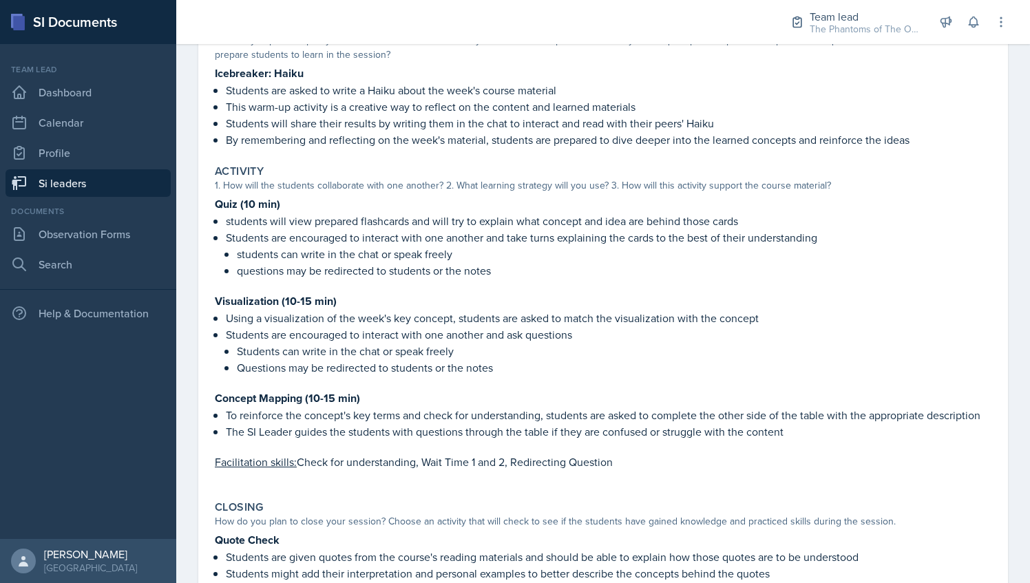
drag, startPoint x: 498, startPoint y: 269, endPoint x: 421, endPoint y: 302, distance: 83.6
click at [421, 302] on p "Visualization (10-15 min)" at bounding box center [603, 301] width 777 height 17
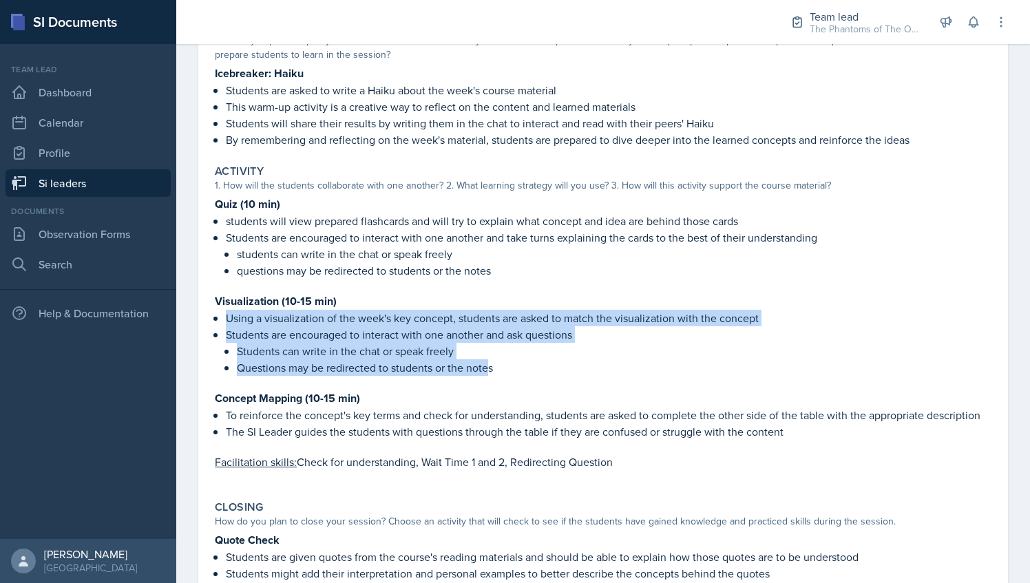
drag, startPoint x: 225, startPoint y: 317, endPoint x: 490, endPoint y: 361, distance: 268.7
click at [490, 361] on div "Quiz (10 min) students will view prepared flashcards and will try to explain wh…" at bounding box center [603, 340] width 777 height 289
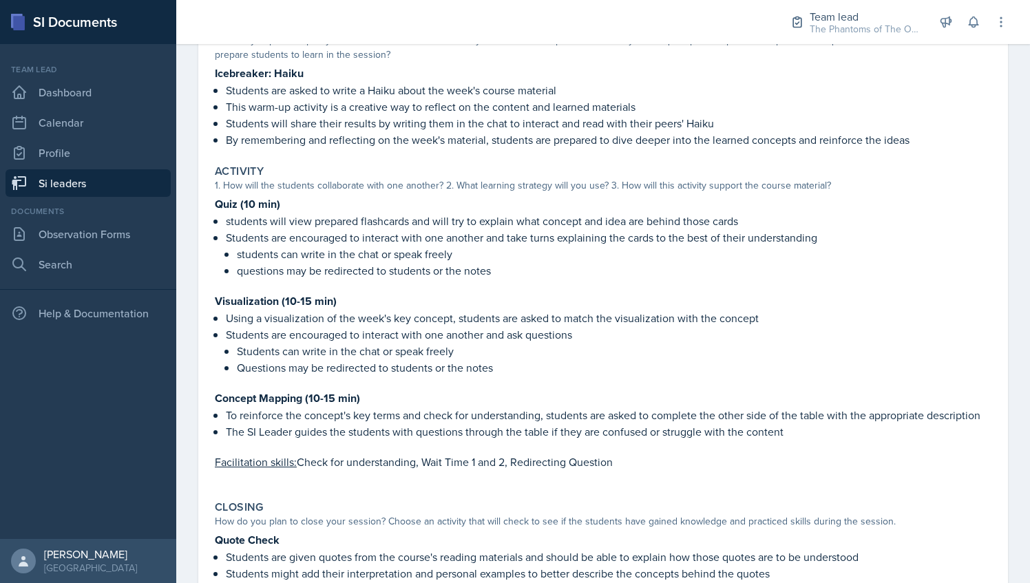
drag, startPoint x: 490, startPoint y: 361, endPoint x: 454, endPoint y: 382, distance: 41.7
click at [454, 382] on p at bounding box center [603, 383] width 777 height 14
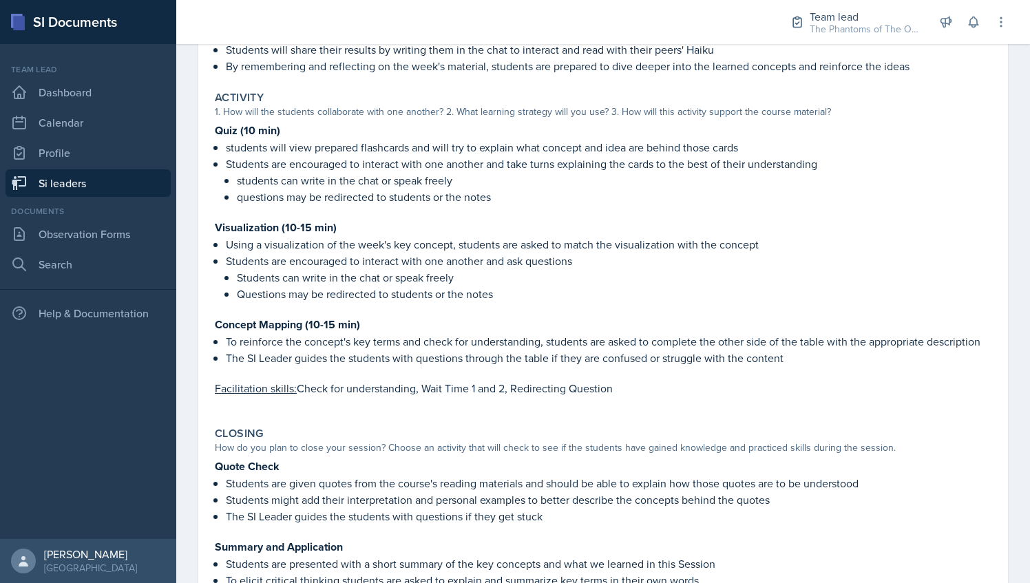
scroll to position [249, 0]
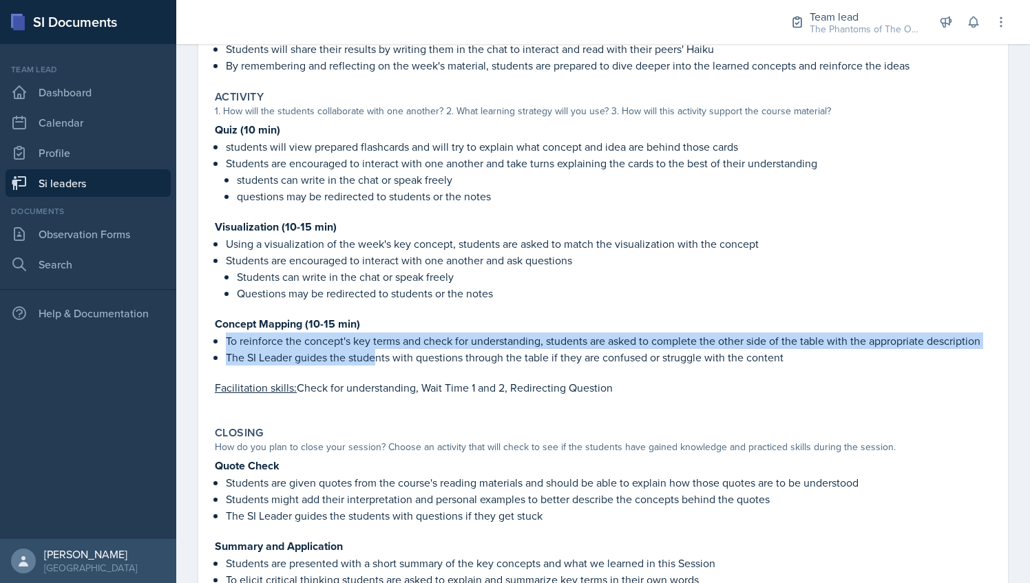
drag, startPoint x: 226, startPoint y: 340, endPoint x: 373, endPoint y: 375, distance: 151.5
click at [373, 366] on ul "To reinforce the concept's key terms and check for understanding, students are …" at bounding box center [609, 349] width 766 height 33
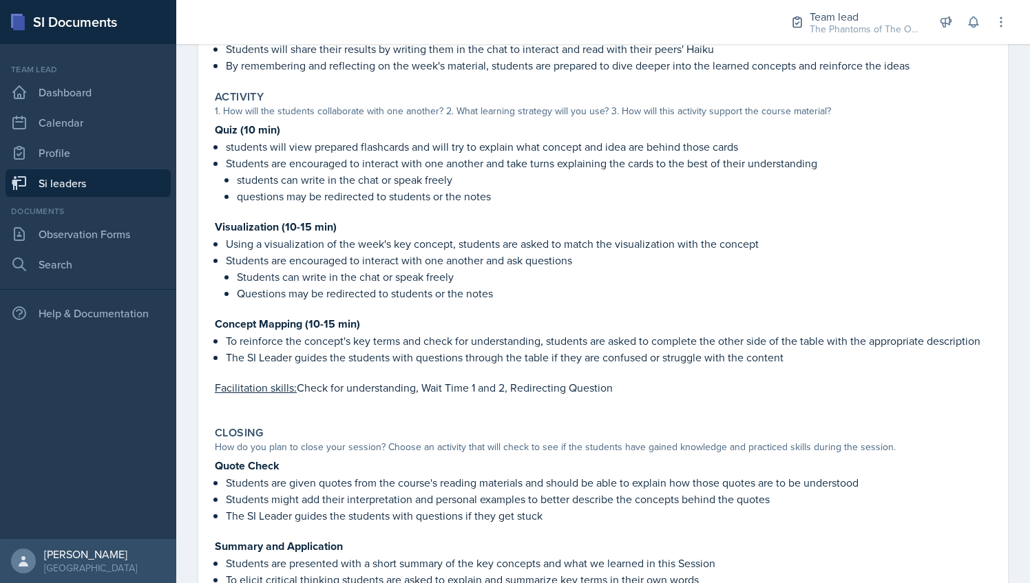
drag, startPoint x: 373, startPoint y: 375, endPoint x: 755, endPoint y: 231, distance: 408.6
click at [755, 231] on p "Visualization (10-15 min)" at bounding box center [603, 226] width 777 height 17
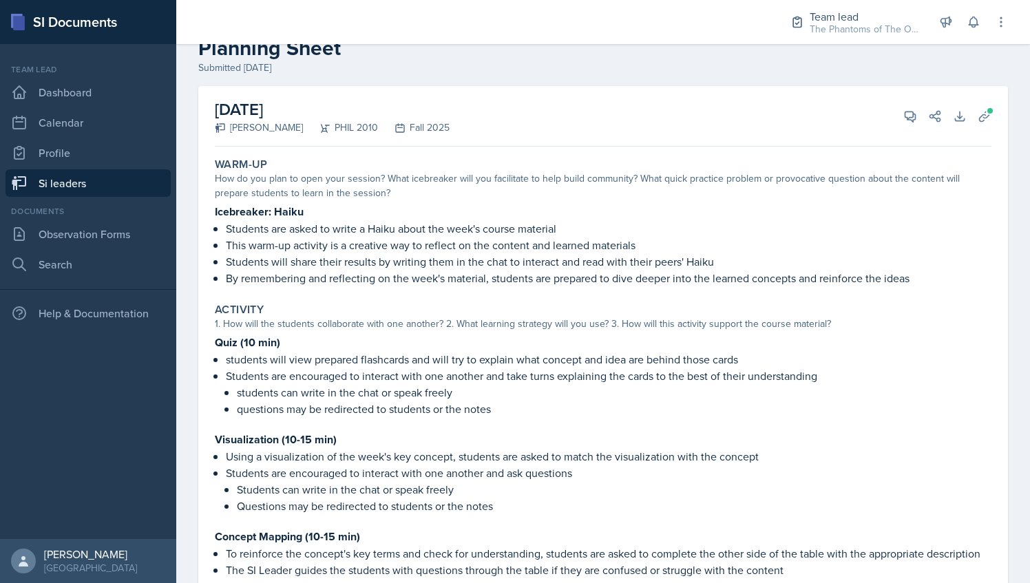
scroll to position [31, 0]
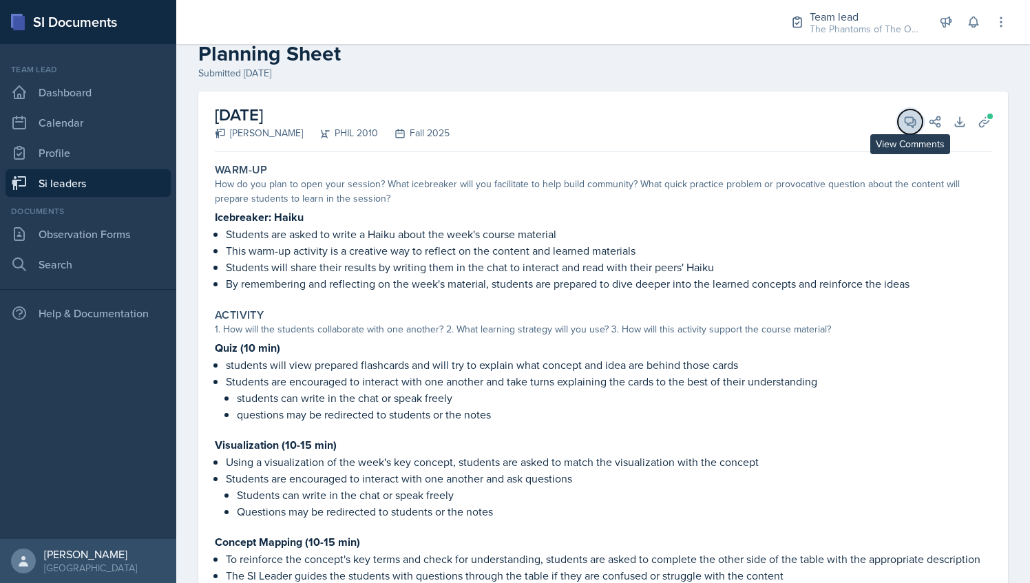
click at [905, 125] on icon at bounding box center [910, 122] width 10 height 10
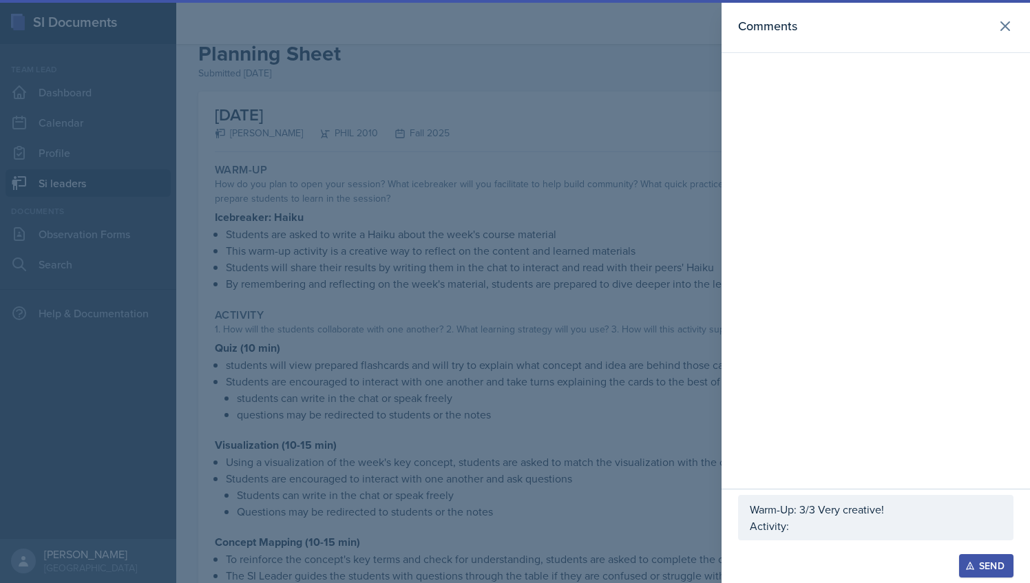
click at [798, 529] on p "Activity:" at bounding box center [876, 526] width 252 height 17
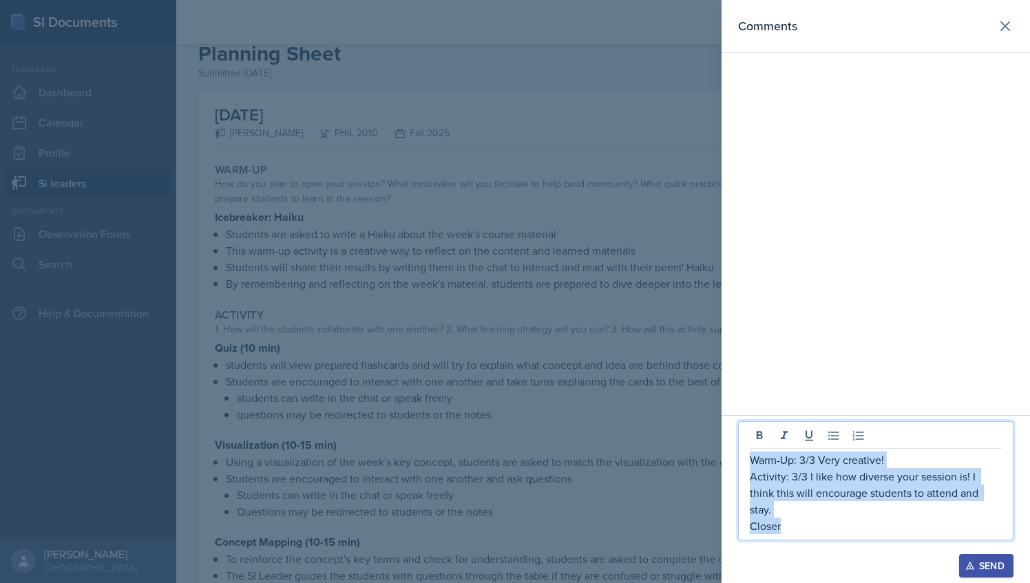
drag, startPoint x: 798, startPoint y: 529, endPoint x: 746, endPoint y: 473, distance: 76.0
click at [746, 473] on div "Warm-Up: 3/3 Very creative! Activity: 3/3 I like how diverse your session is! I…" at bounding box center [875, 480] width 275 height 119
copy div "Warm-Up: 3/3 Very creative! Activity: 3/3 I like how diverse your session is! I…"
click at [1005, 29] on icon at bounding box center [1005, 26] width 17 height 17
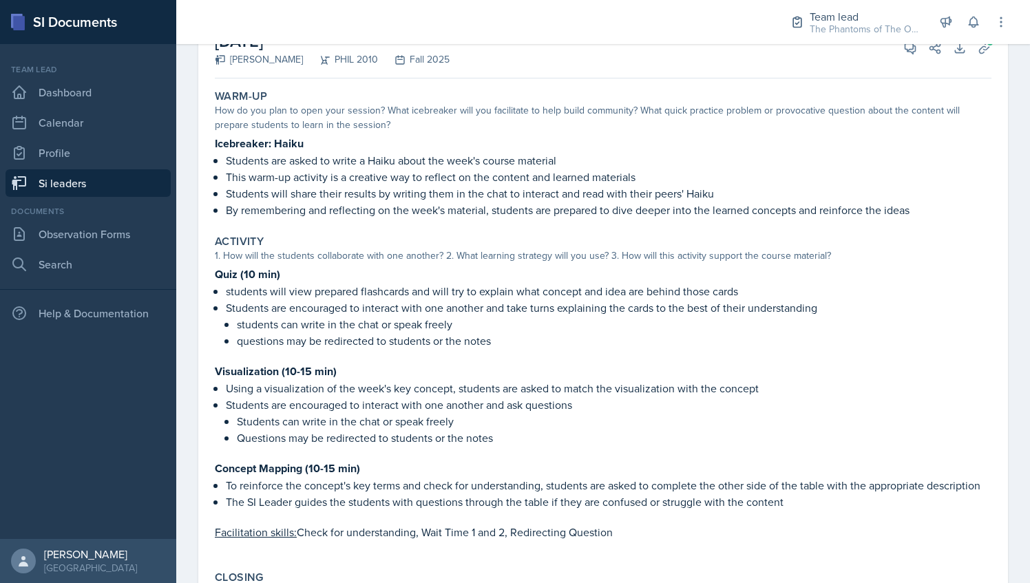
scroll to position [94, 0]
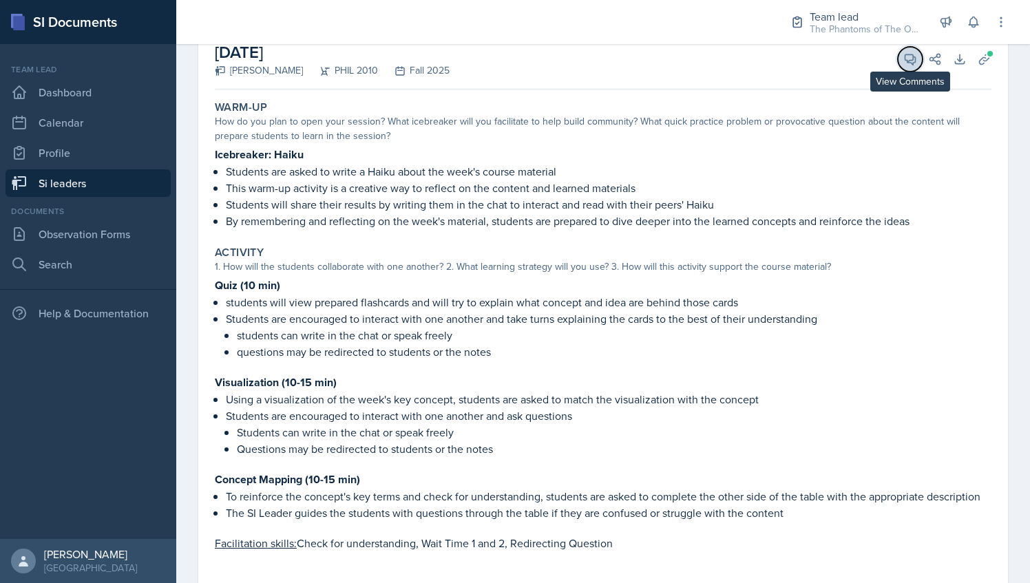
click at [903, 63] on icon at bounding box center [910, 59] width 14 height 14
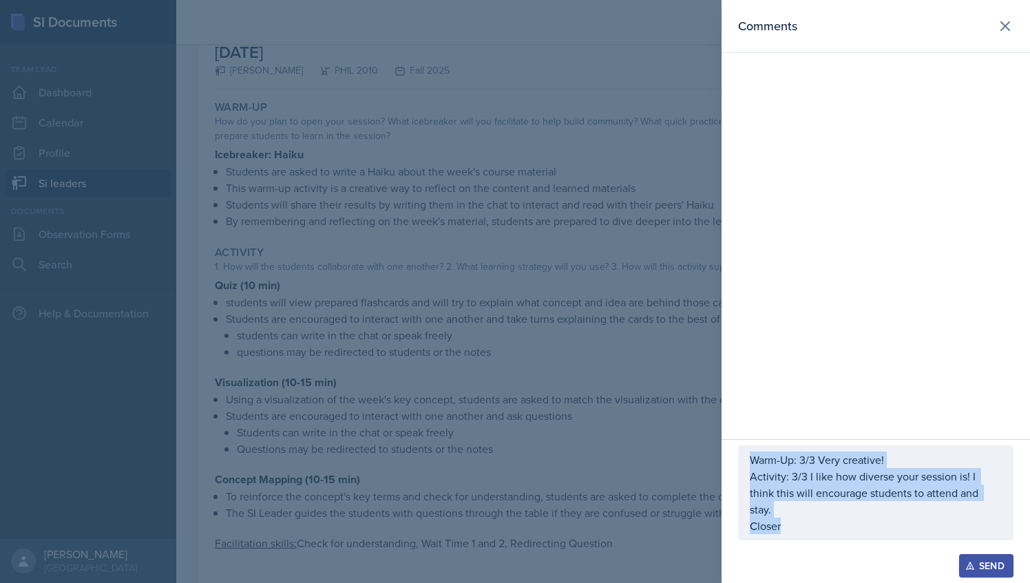
click at [807, 516] on p "Activity: 3/3 I like how diverse your session is! I think this will encourage s…" at bounding box center [876, 493] width 252 height 50
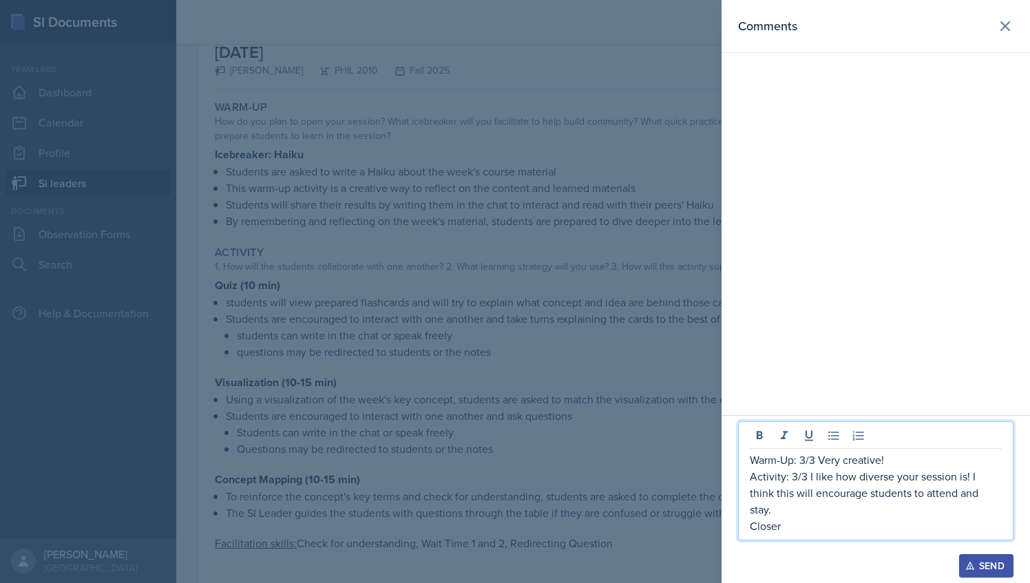
click at [802, 530] on p "Closer" at bounding box center [876, 526] width 252 height 17
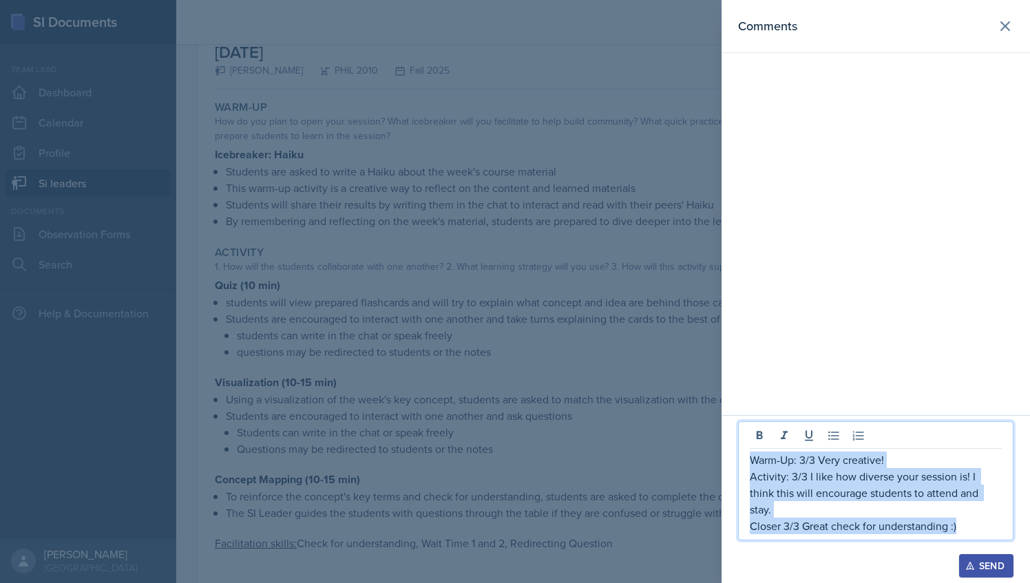
drag, startPoint x: 970, startPoint y: 530, endPoint x: 721, endPoint y: 479, distance: 253.7
click at [721, 479] on div "Comments Warm-Up: 3/3 Very creative! Activity: 3/3 I like how diverse your sess…" at bounding box center [515, 291] width 1030 height 583
copy div "Warm-Up: 3/3 Very creative! Activity: 3/3 I like how diverse your session is! I…"
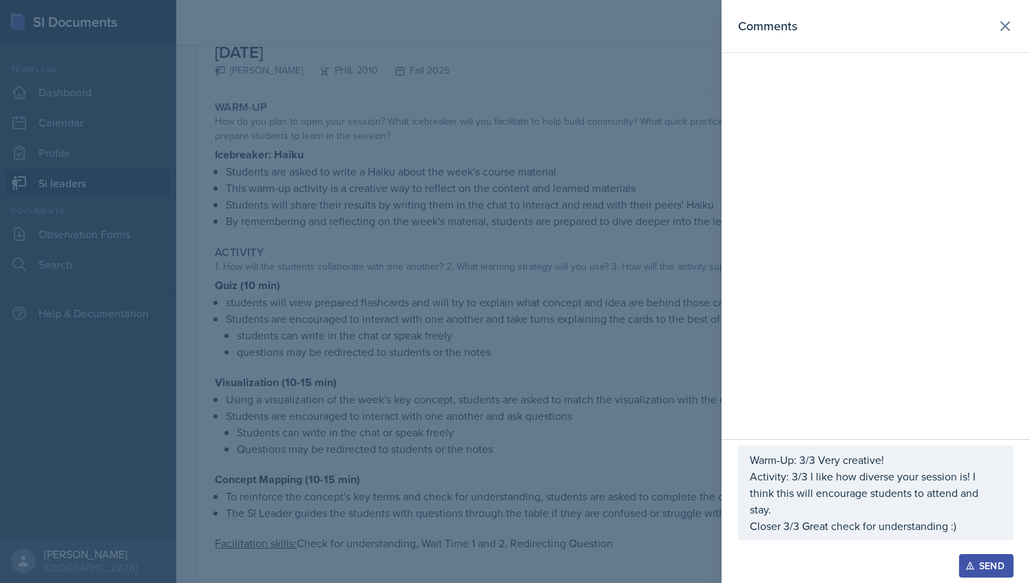
click at [982, 578] on div "Warm-Up: 3/3 Very creative! Activity: 3/3 I like how diverse your session is! I…" at bounding box center [876, 511] width 308 height 144
click at [976, 572] on button "Send" at bounding box center [986, 565] width 54 height 23
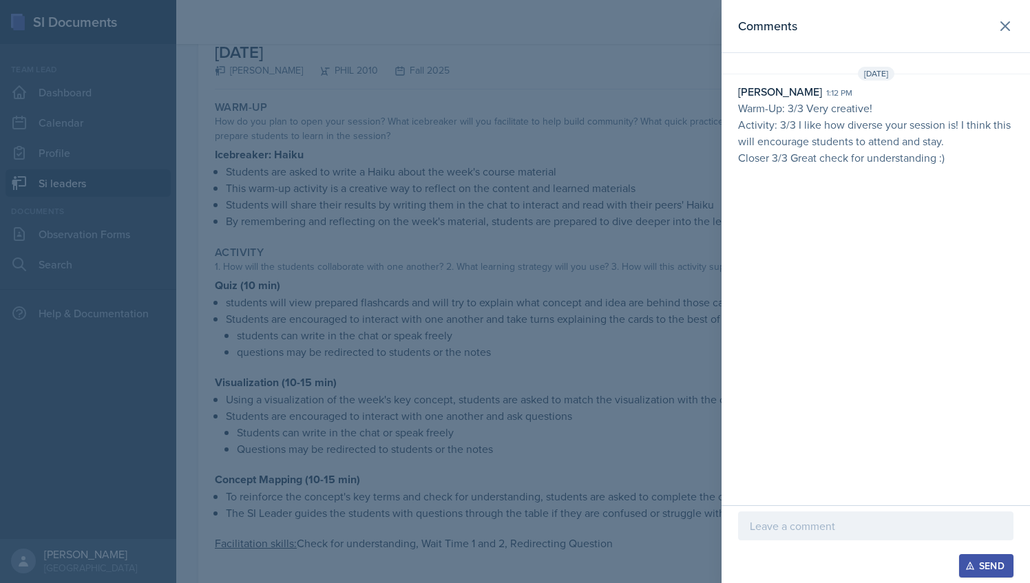
click at [656, 90] on div at bounding box center [515, 291] width 1030 height 583
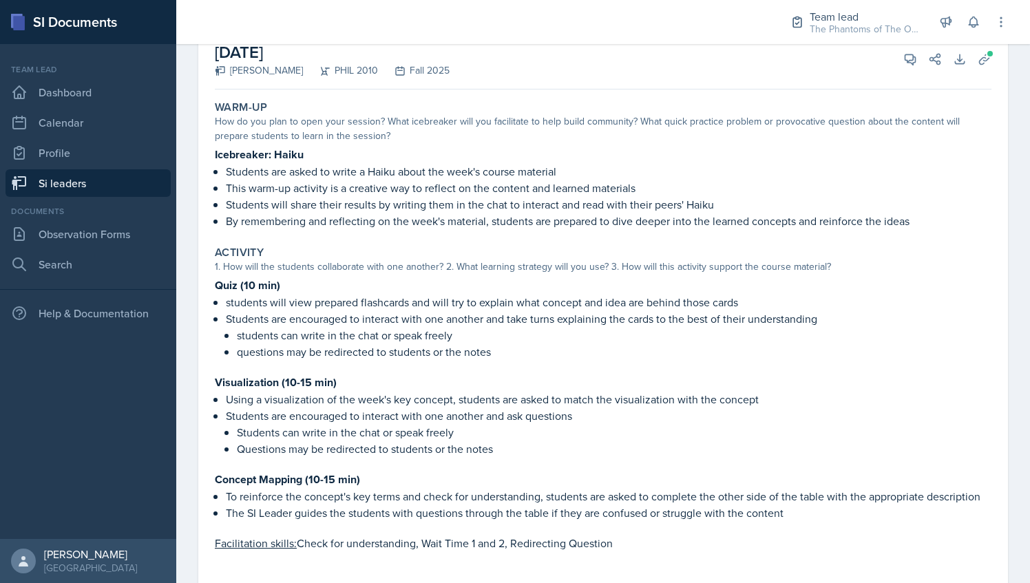
scroll to position [0, 0]
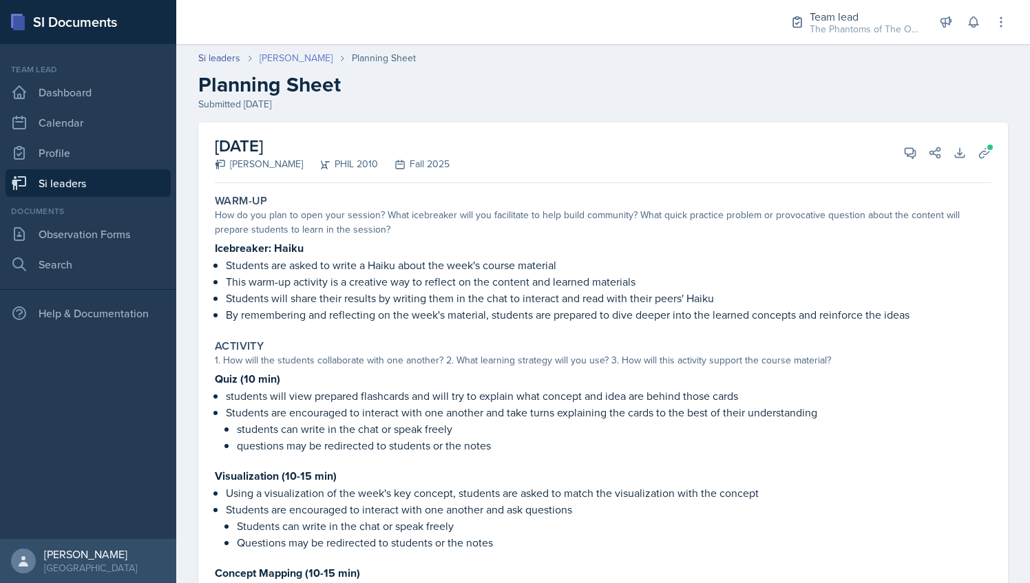
click at [280, 52] on link "[PERSON_NAME]" at bounding box center [296, 58] width 73 height 14
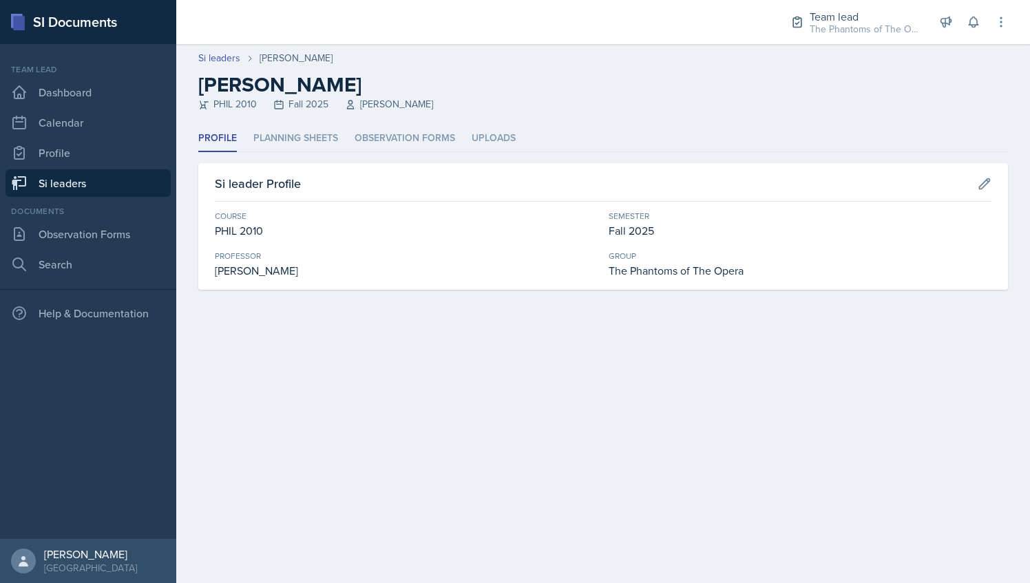
click at [116, 176] on link "Si leaders" at bounding box center [88, 183] width 165 height 28
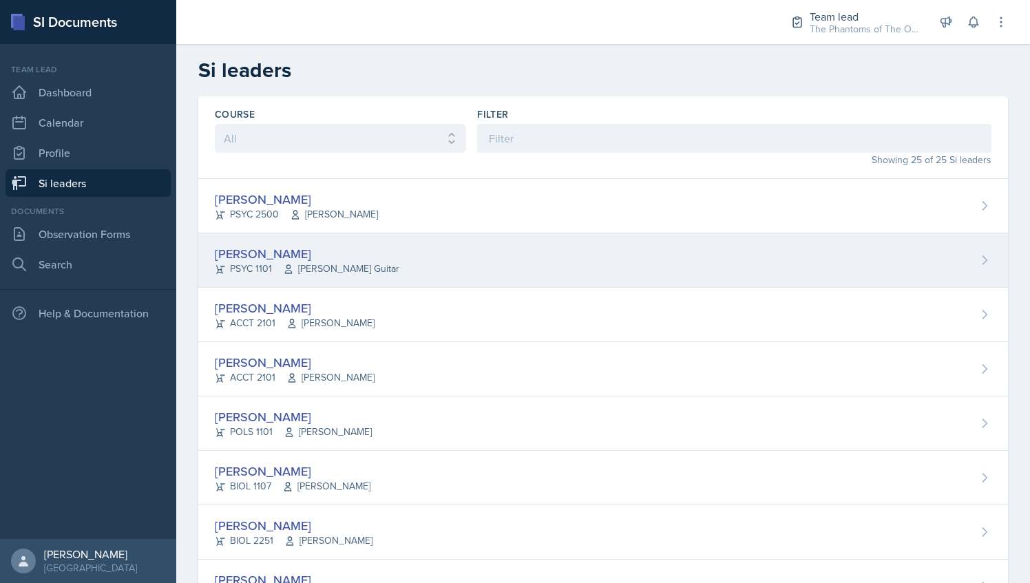
scroll to position [44, 0]
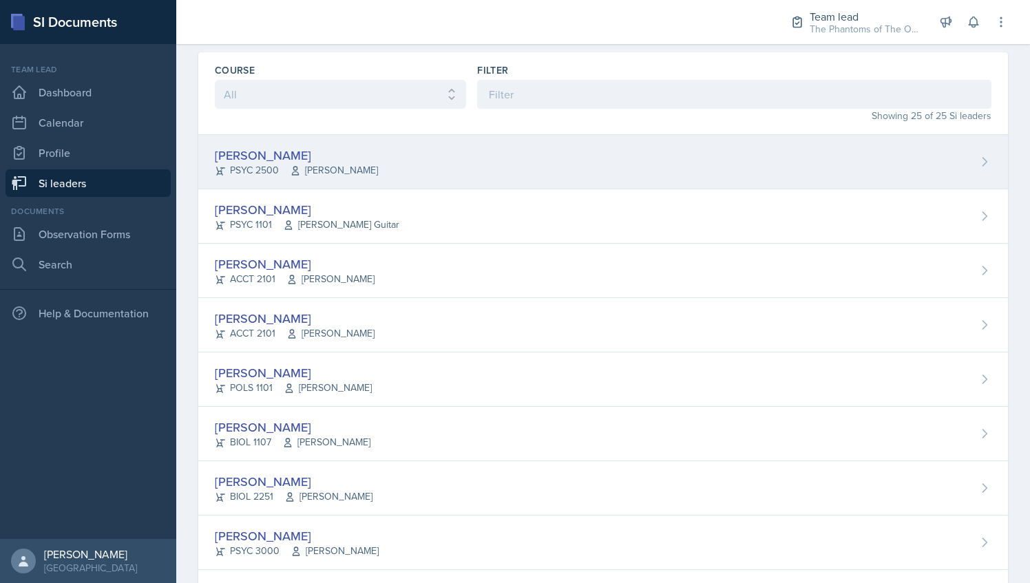
click at [346, 160] on div "[PERSON_NAME]" at bounding box center [296, 155] width 163 height 19
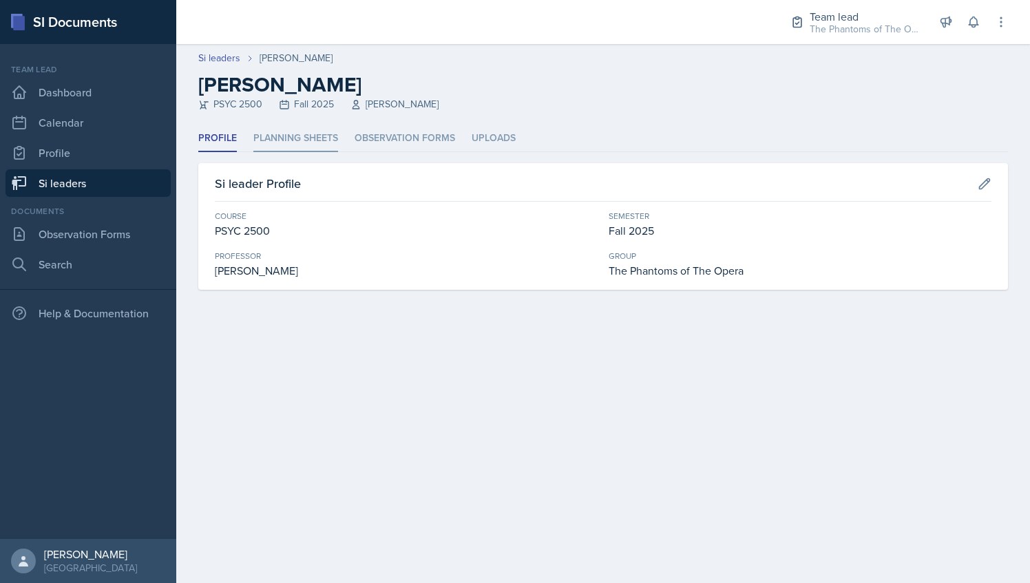
click at [296, 136] on li "Planning Sheets" at bounding box center [295, 138] width 85 height 27
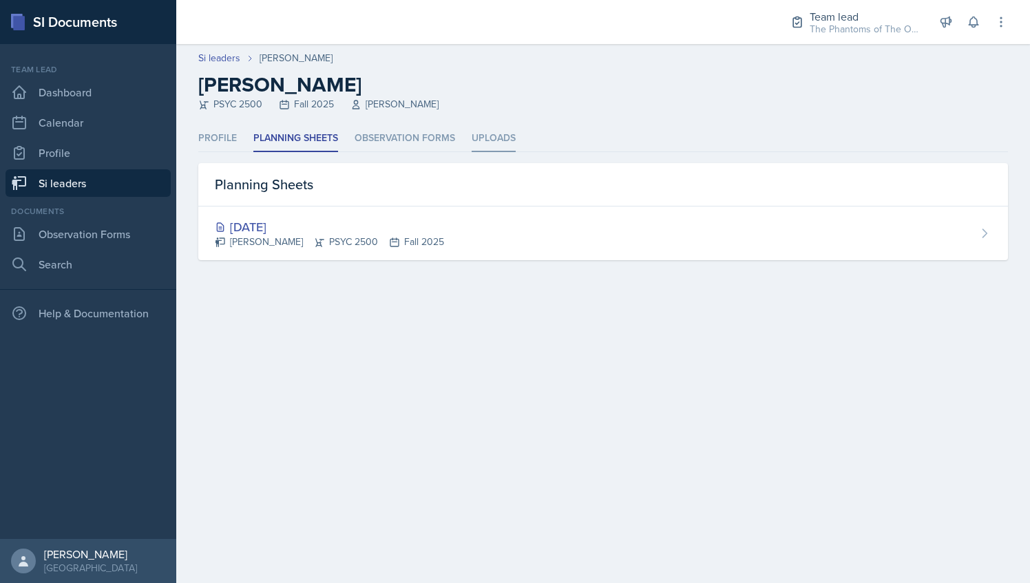
click at [493, 138] on li "Uploads" at bounding box center [494, 138] width 44 height 27
click at [313, 135] on li "Planning Sheets" at bounding box center [295, 138] width 85 height 27
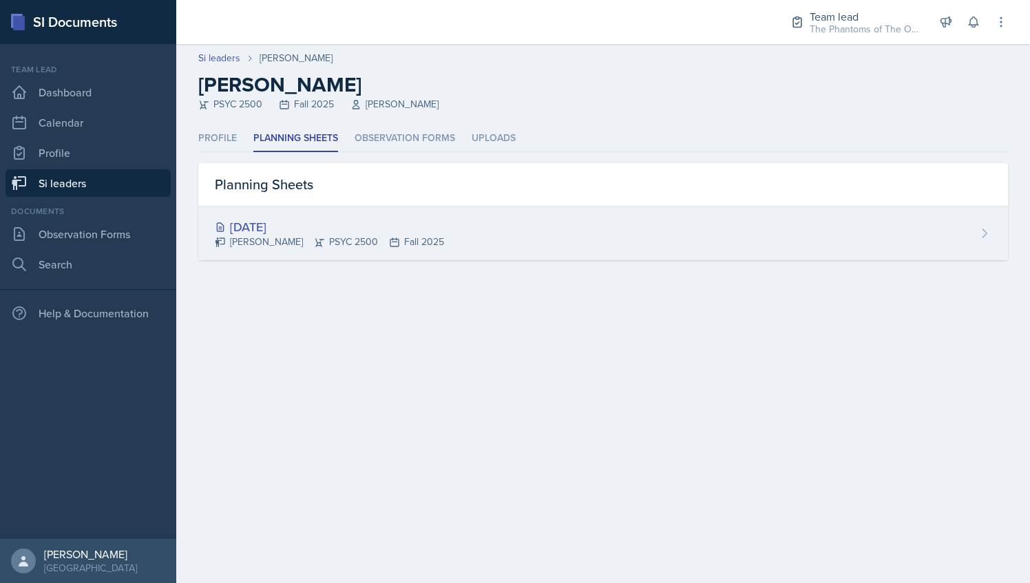
click at [339, 258] on div "[DATE] [PERSON_NAME] PSYC 2500 Fall 2025" at bounding box center [603, 234] width 810 height 54
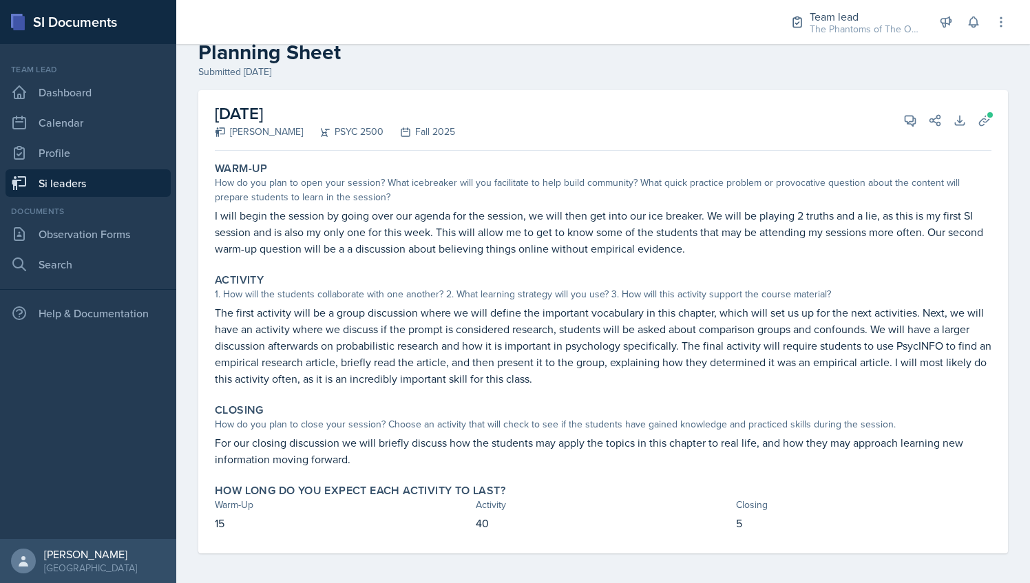
scroll to position [35, 0]
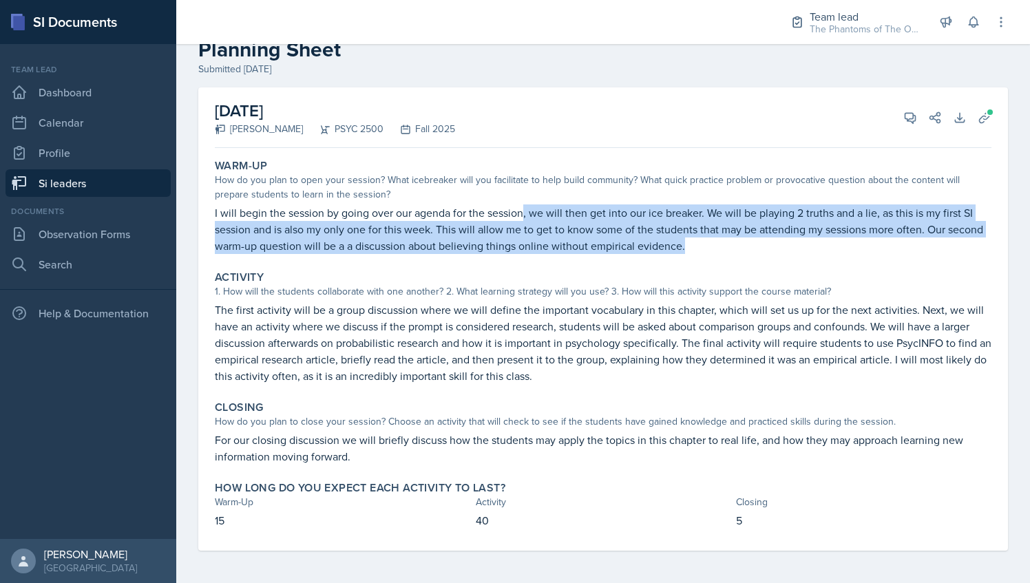
drag, startPoint x: 523, startPoint y: 211, endPoint x: 733, endPoint y: 242, distance: 211.5
click at [733, 242] on p "I will begin the session by going over our agenda for the session, we will then…" at bounding box center [603, 230] width 777 height 50
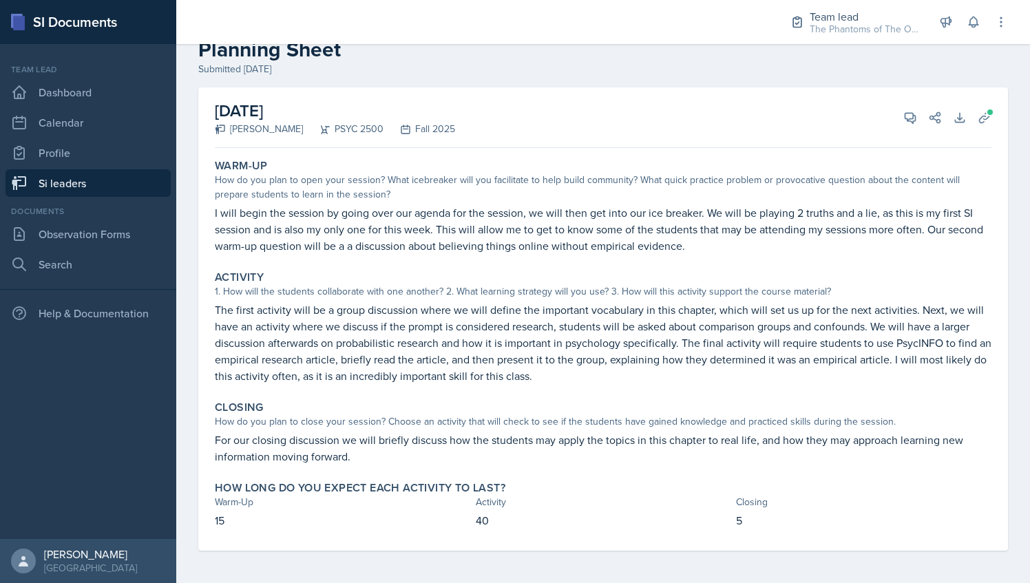
drag, startPoint x: 733, startPoint y: 242, endPoint x: 673, endPoint y: 293, distance: 78.1
click at [673, 293] on div "1. How will the students collaborate with one another? 2. What learning strateg…" at bounding box center [603, 291] width 777 height 14
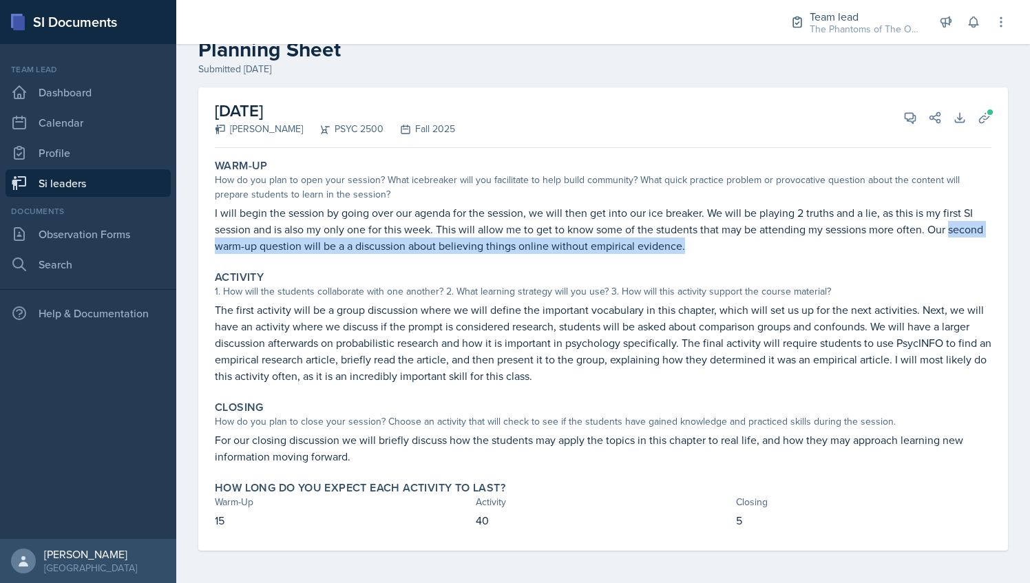
drag, startPoint x: 212, startPoint y: 245, endPoint x: 755, endPoint y: 254, distance: 542.7
click at [755, 254] on div "Warm-Up How do you plan to open your session? What icebreaker will you facilita…" at bounding box center [603, 207] width 788 height 106
click at [83, 180] on link "Si leaders" at bounding box center [88, 183] width 165 height 28
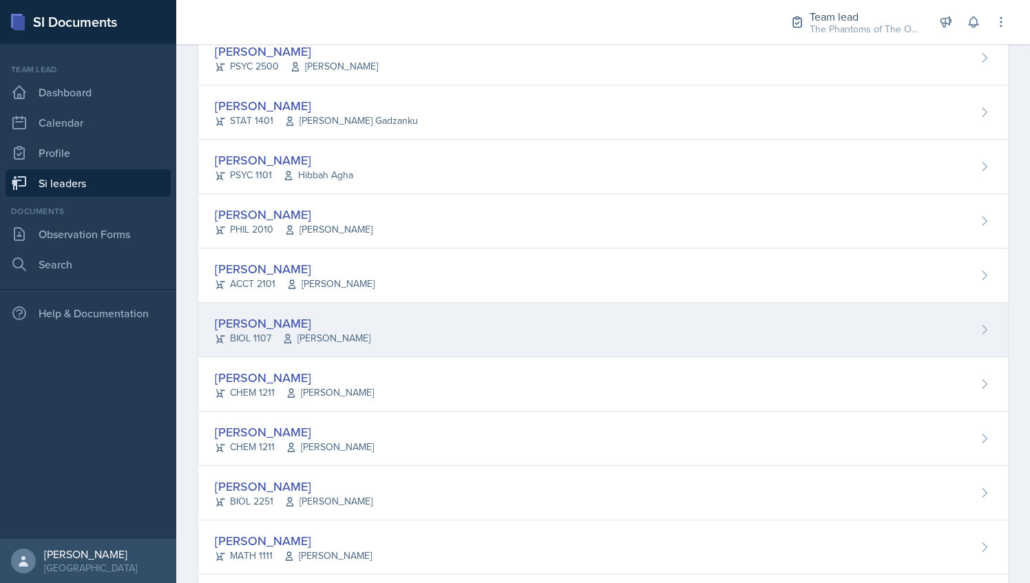
scroll to position [796, 0]
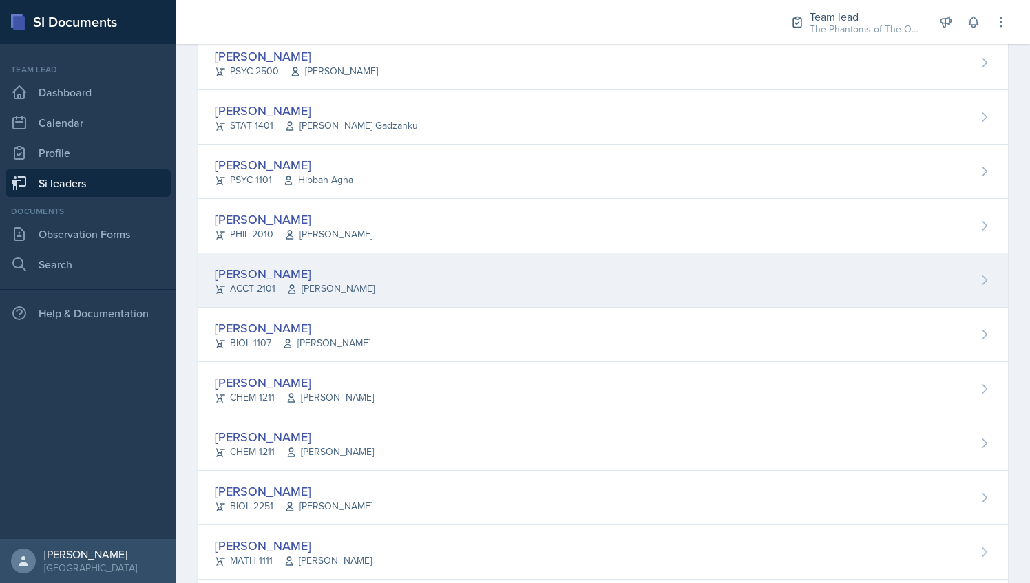
click at [342, 282] on span "[PERSON_NAME]" at bounding box center [330, 289] width 88 height 14
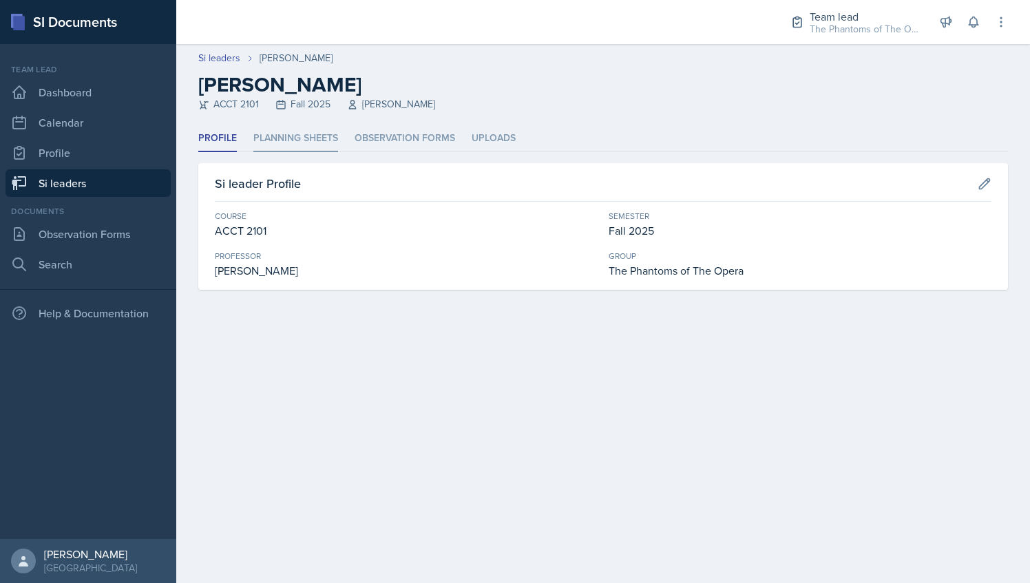
click at [311, 143] on li "Planning Sheets" at bounding box center [295, 138] width 85 height 27
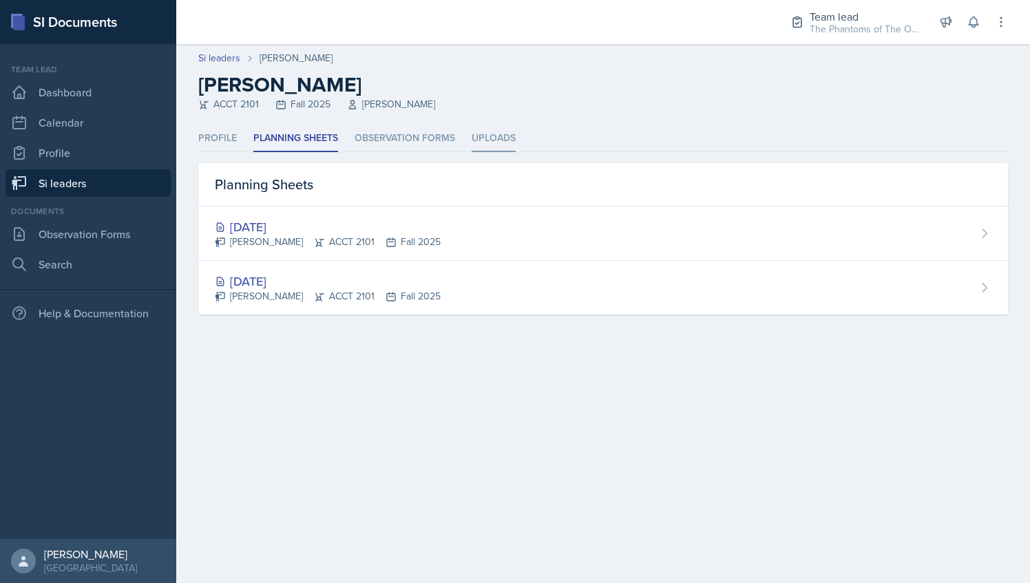
click at [482, 138] on li "Uploads" at bounding box center [494, 138] width 44 height 27
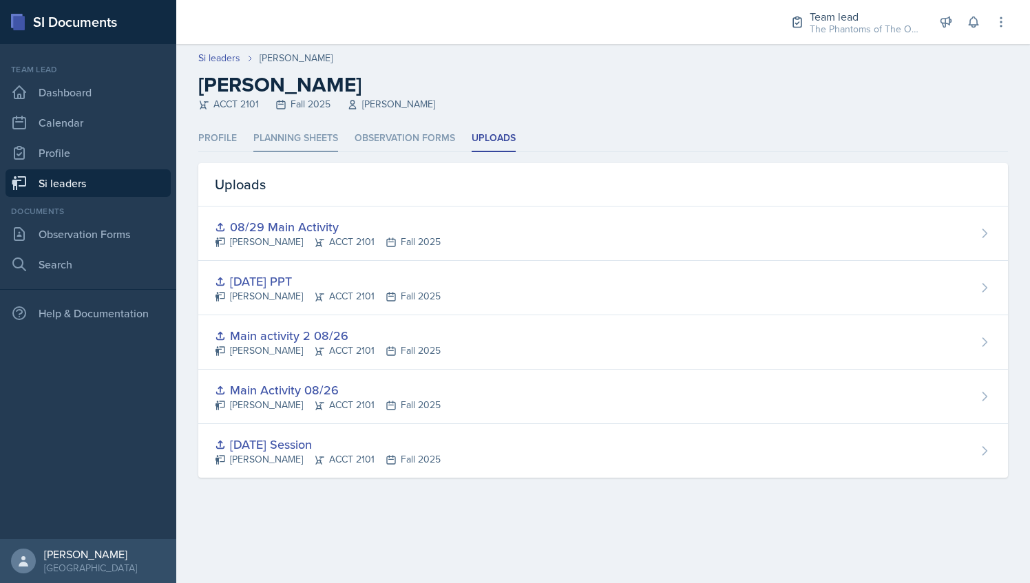
click at [302, 142] on li "Planning Sheets" at bounding box center [295, 138] width 85 height 27
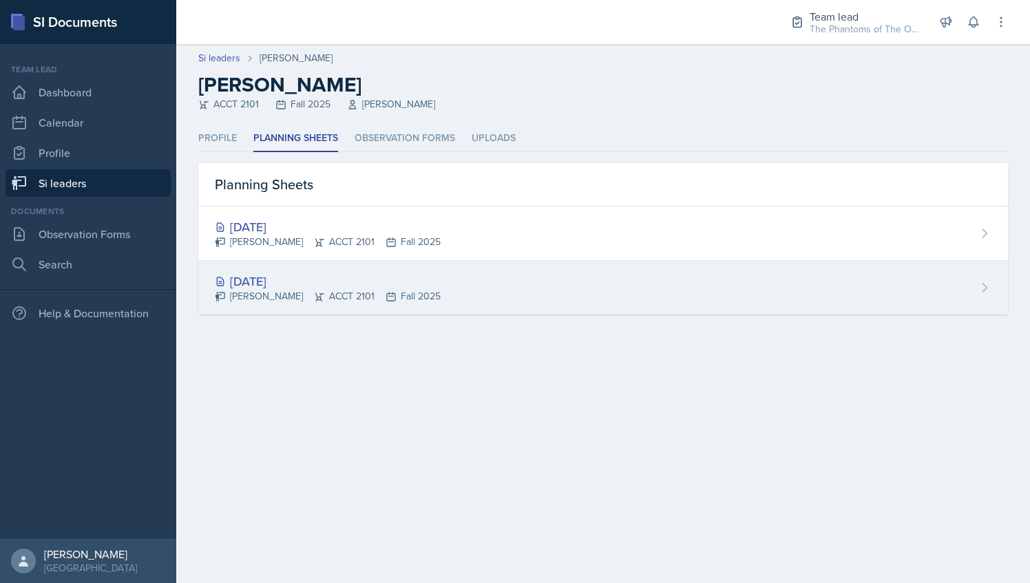
click at [311, 278] on div "[DATE]" at bounding box center [328, 281] width 226 height 19
